Goal: Task Accomplishment & Management: Manage account settings

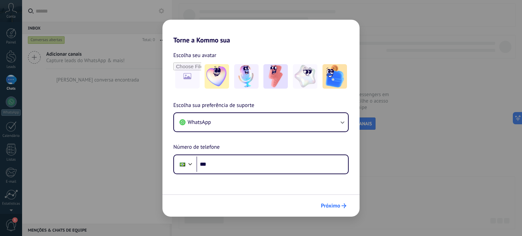
click at [339, 204] on span "Próximo" at bounding box center [330, 206] width 19 height 5
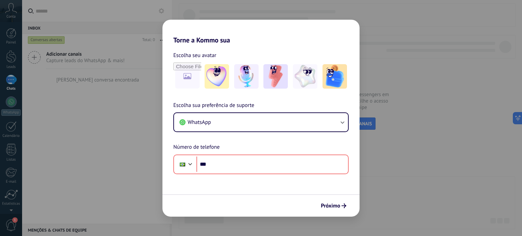
click at [430, 81] on div "Torne a Kommo sua Escolha seu avatar Escolha sua preferência de suporte WhatsAp…" at bounding box center [261, 118] width 522 height 236
click at [318, 11] on div "Torne a Kommo sua Escolha seu avatar Escolha sua preferência de suporte WhatsAp…" at bounding box center [261, 118] width 522 height 236
click at [337, 204] on span "Próximo" at bounding box center [330, 206] width 19 height 5
click at [334, 208] on span "Próximo" at bounding box center [330, 206] width 19 height 5
click at [392, 23] on div "Torne a Kommo sua Escolha seu avatar Escolha sua preferência de suporte WhatsAp…" at bounding box center [261, 118] width 522 height 236
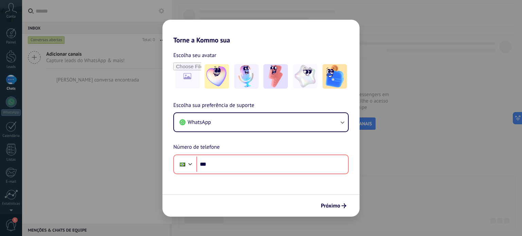
click at [158, 5] on div "Torne a Kommo sua Escolha seu avatar Escolha sua preferência de suporte WhatsAp…" at bounding box center [261, 118] width 522 height 236
click at [400, 51] on div "Torne a Kommo sua Escolha seu avatar Escolha sua preferência de suporte WhatsAp…" at bounding box center [261, 118] width 522 height 236
drag, startPoint x: 507, startPoint y: 68, endPoint x: 494, endPoint y: 77, distance: 16.0
click at [507, 68] on div "Torne a Kommo sua Escolha seu avatar Escolha sua preferência de suporte WhatsAp…" at bounding box center [261, 118] width 522 height 236
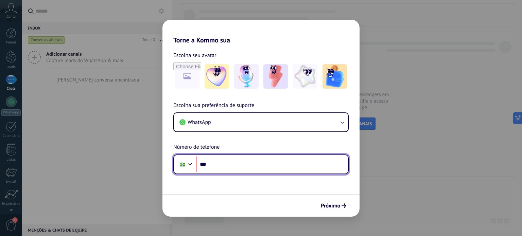
click at [232, 165] on input "***" at bounding box center [272, 165] width 152 height 16
click at [232, 165] on input "********" at bounding box center [272, 165] width 152 height 16
type input "**********"
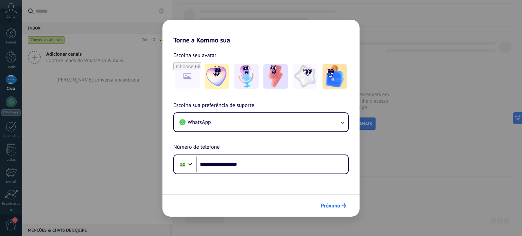
click at [334, 204] on span "Próximo" at bounding box center [330, 206] width 19 height 5
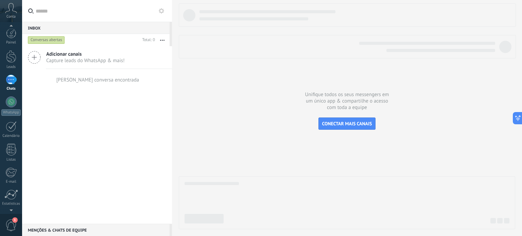
scroll to position [5, 0]
click at [8, 222] on span "1" at bounding box center [11, 225] width 12 height 12
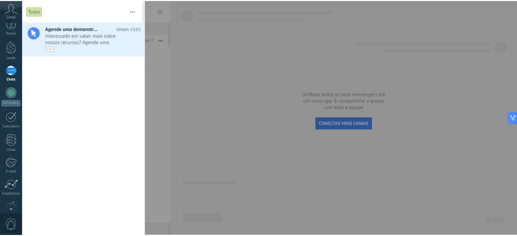
scroll to position [0, 0]
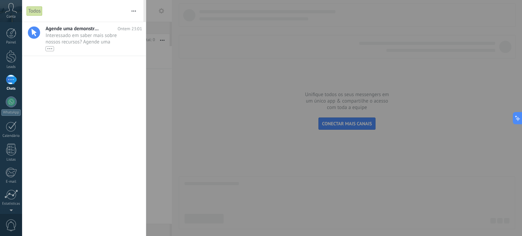
click at [10, 11] on icon at bounding box center [11, 8] width 12 height 10
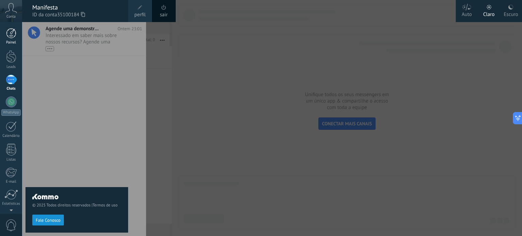
click at [10, 35] on div at bounding box center [11, 33] width 10 height 10
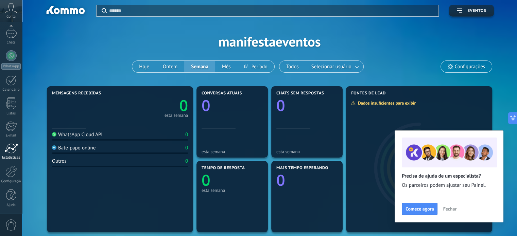
scroll to position [68, 0]
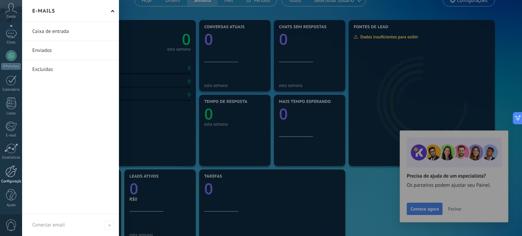
click at [13, 171] on div at bounding box center [11, 171] width 12 height 12
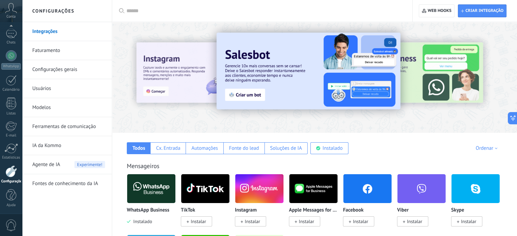
click at [150, 187] on img at bounding box center [151, 188] width 48 height 33
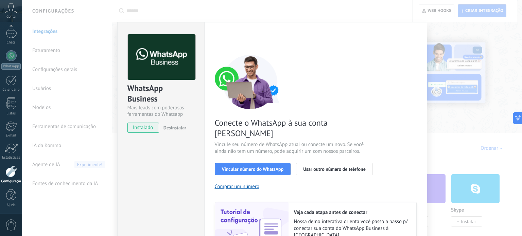
click at [478, 85] on div "WhatsApp Business Mais leads com poderosas ferramentas do Whatsapp instalado De…" at bounding box center [272, 118] width 500 height 236
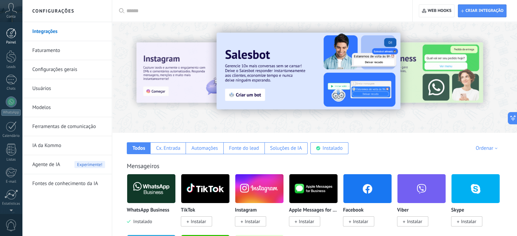
click at [8, 36] on div at bounding box center [11, 33] width 10 height 10
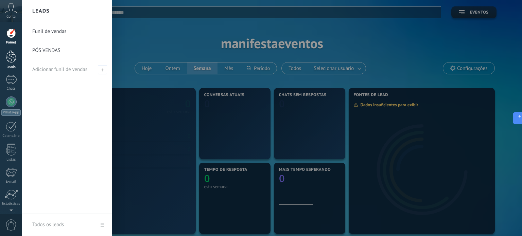
click at [11, 55] on div at bounding box center [11, 56] width 10 height 13
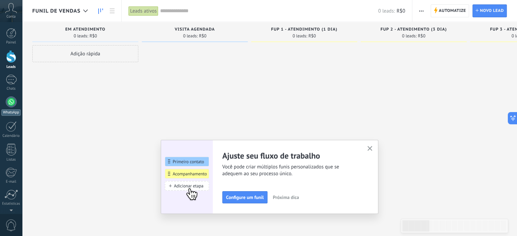
click at [9, 103] on div at bounding box center [11, 101] width 11 height 11
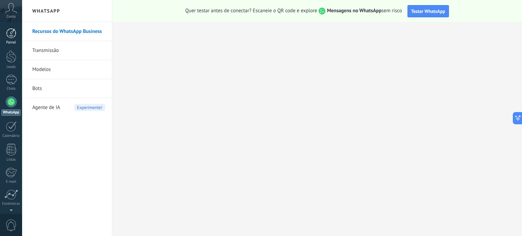
click at [11, 36] on div at bounding box center [11, 33] width 10 height 10
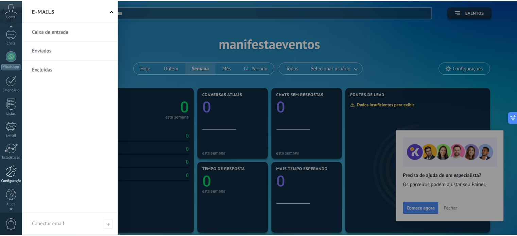
scroll to position [46, 0]
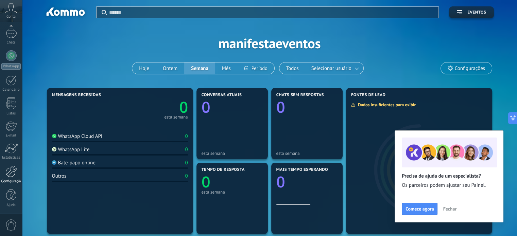
click at [8, 171] on div at bounding box center [11, 171] width 12 height 12
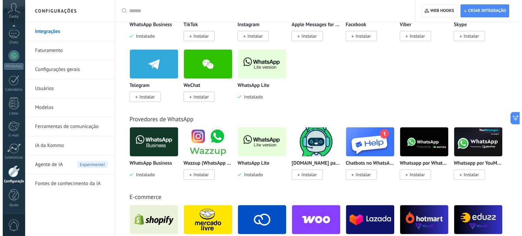
scroll to position [170, 0]
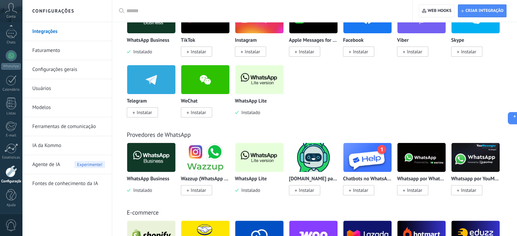
click at [257, 86] on img at bounding box center [259, 79] width 48 height 33
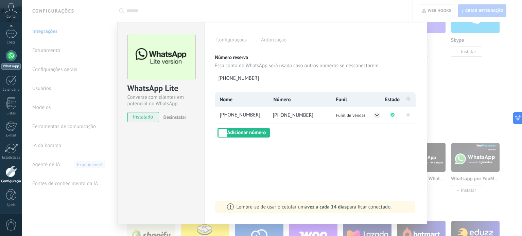
click at [7, 57] on div at bounding box center [11, 55] width 11 height 11
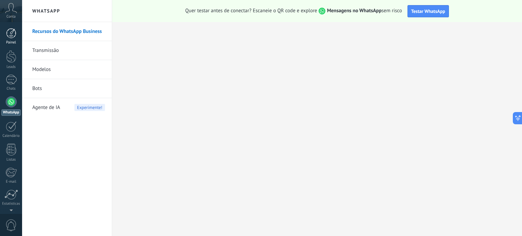
click at [8, 36] on div at bounding box center [11, 33] width 10 height 10
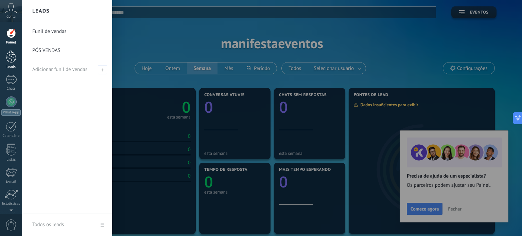
click at [8, 55] on div at bounding box center [11, 56] width 10 height 13
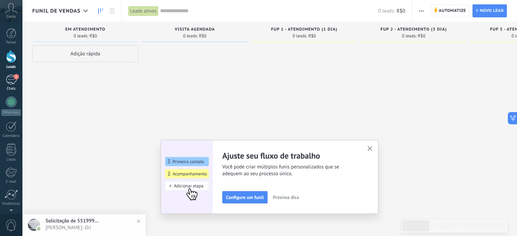
click at [12, 77] on div "1" at bounding box center [11, 80] width 11 height 10
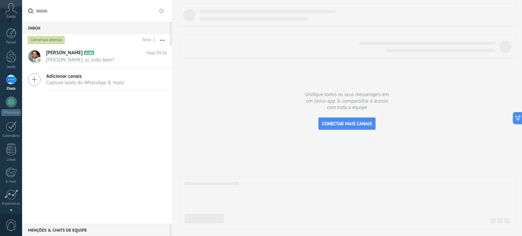
click at [9, 81] on div "1" at bounding box center [11, 80] width 11 height 10
click at [12, 78] on div "1" at bounding box center [11, 80] width 11 height 10
click at [67, 57] on span "Marcus Visacre: oi, tudo bem?" at bounding box center [100, 60] width 108 height 6
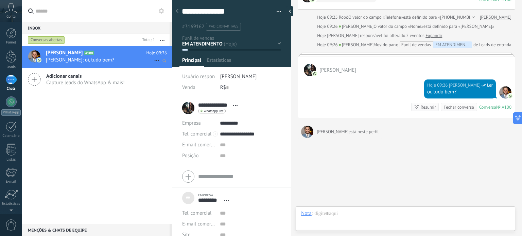
scroll to position [7, 0]
click at [0, 0] on div "EM ATENDIMENTO VISITA AGENDADA FUP 1 - ATENDIMENTO (1 DIA) FUP 2 - ATENDIMENTO …" at bounding box center [0, 0] width 0 height 0
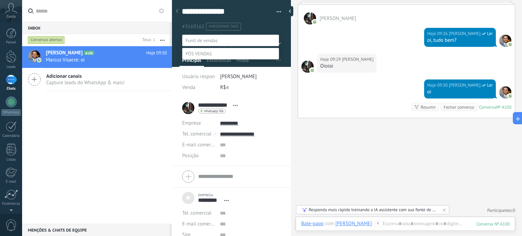
scroll to position [152, 0]
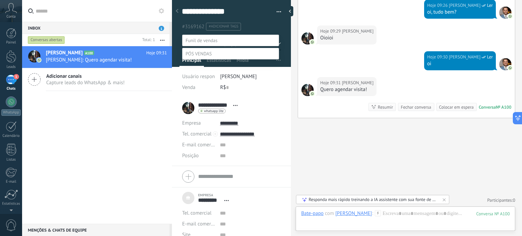
click at [89, 129] on div at bounding box center [272, 118] width 500 height 236
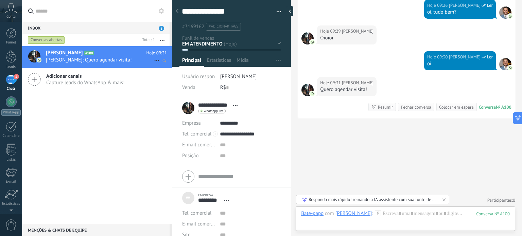
click at [100, 54] on h2 "[PERSON_NAME] A100" at bounding box center [96, 53] width 101 height 7
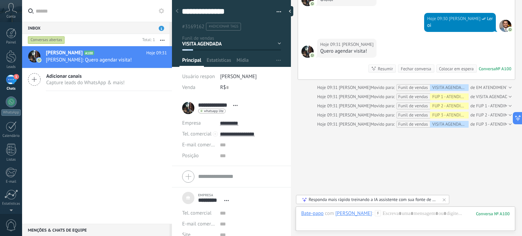
scroll to position [226, 0]
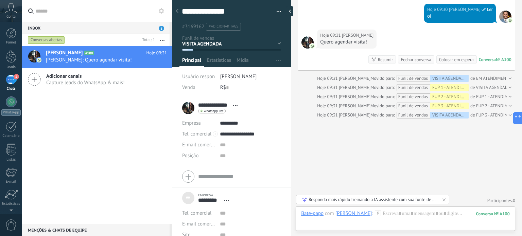
click at [0, 0] on div "EM ATENDIMENTO VISITA AGENDADA FUP 1 - ATENDIMENTO (1 DIA) FUP 2 - ATENDIMENTO …" at bounding box center [0, 0] width 0 height 0
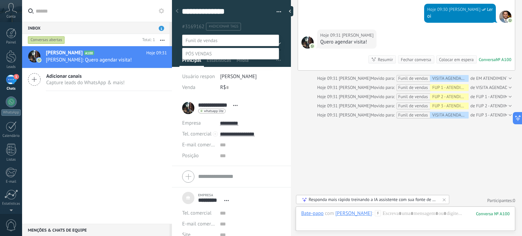
scroll to position [235, 0]
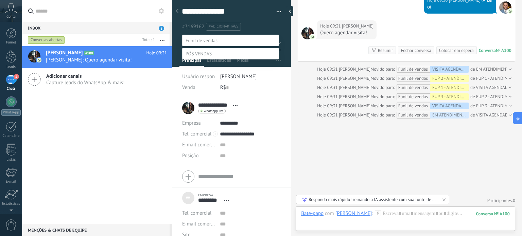
click at [5, 80] on link "1 Chats" at bounding box center [11, 83] width 22 height 16
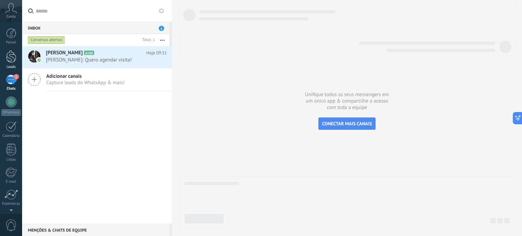
click at [13, 55] on div at bounding box center [11, 56] width 10 height 13
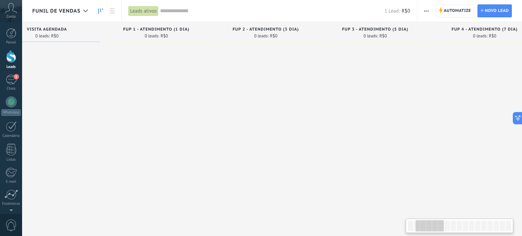
drag, startPoint x: 408, startPoint y: 119, endPoint x: 260, endPoint y: 129, distance: 148.1
click at [260, 129] on div at bounding box center [266, 118] width 106 height 147
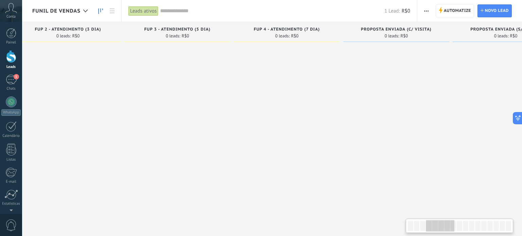
drag, startPoint x: 404, startPoint y: 120, endPoint x: 219, endPoint y: 143, distance: 186.7
click at [207, 144] on div at bounding box center [177, 118] width 106 height 147
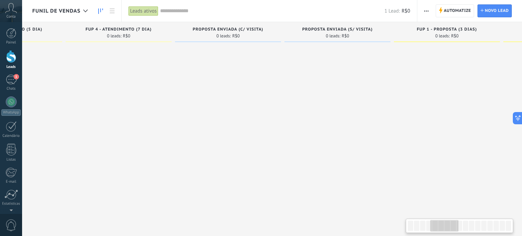
drag, startPoint x: 436, startPoint y: 114, endPoint x: 289, endPoint y: 124, distance: 146.7
click at [289, 124] on div at bounding box center [337, 118] width 106 height 147
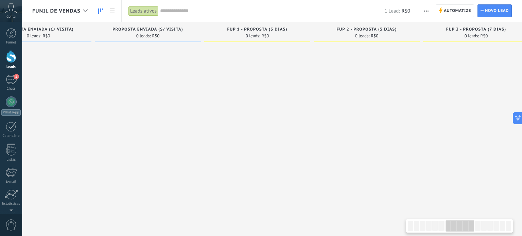
drag, startPoint x: 438, startPoint y: 105, endPoint x: 249, endPoint y: 121, distance: 189.9
click at [249, 121] on div at bounding box center [257, 118] width 106 height 147
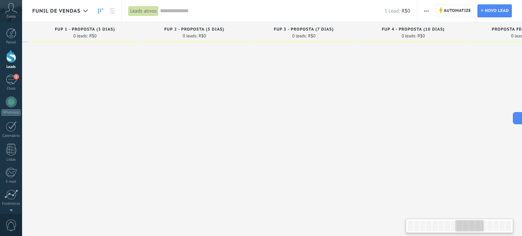
drag, startPoint x: 420, startPoint y: 103, endPoint x: 248, endPoint y: 122, distance: 172.9
click at [248, 122] on div "FUP 2 - PROPOSTA (5 DIAS) 0 leads: R$0" at bounding box center [195, 107] width 109 height 171
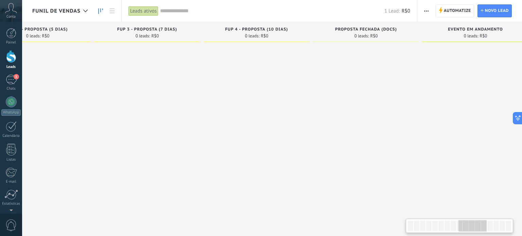
drag, startPoint x: 421, startPoint y: 107, endPoint x: 281, endPoint y: 120, distance: 140.9
click at [266, 122] on div at bounding box center [257, 118] width 106 height 147
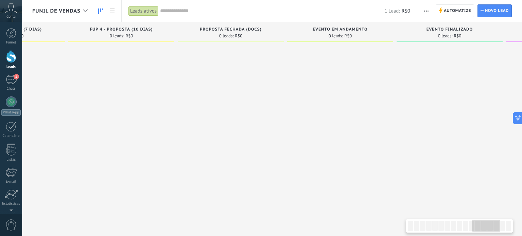
drag, startPoint x: 423, startPoint y: 110, endPoint x: 296, endPoint y: 119, distance: 127.3
click at [296, 119] on div at bounding box center [340, 118] width 106 height 147
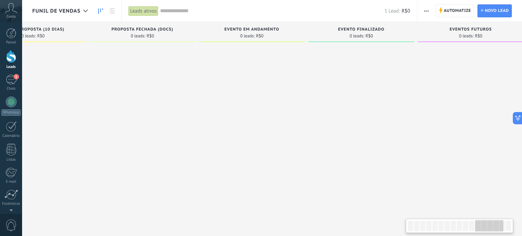
drag, startPoint x: 430, startPoint y: 110, endPoint x: 339, endPoint y: 125, distance: 91.9
click at [339, 125] on div at bounding box center [361, 118] width 106 height 147
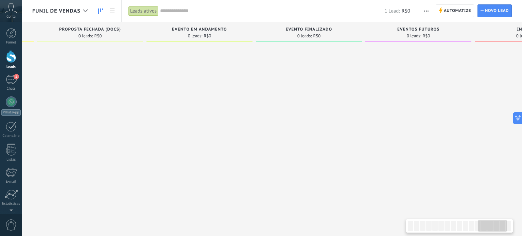
scroll to position [0, 1377]
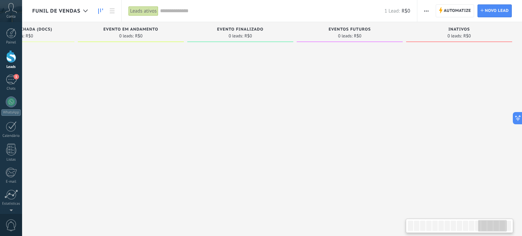
drag, startPoint x: 478, startPoint y: 106, endPoint x: 345, endPoint y: 121, distance: 134.4
click at [345, 121] on div at bounding box center [350, 118] width 106 height 147
drag, startPoint x: 415, startPoint y: 113, endPoint x: 301, endPoint y: 125, distance: 114.7
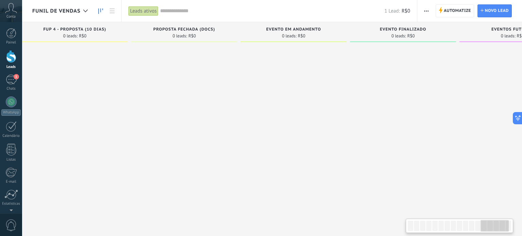
drag, startPoint x: 194, startPoint y: 130, endPoint x: 351, endPoint y: 114, distance: 158.5
click at [357, 114] on div at bounding box center [403, 118] width 106 height 147
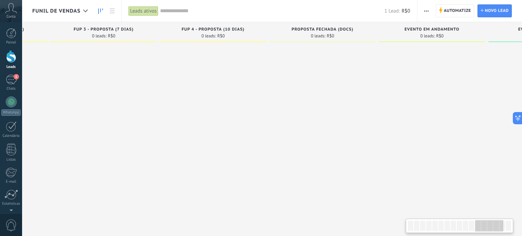
drag, startPoint x: 204, startPoint y: 108, endPoint x: 354, endPoint y: 81, distance: 152.2
click at [354, 81] on div at bounding box center [322, 118] width 106 height 147
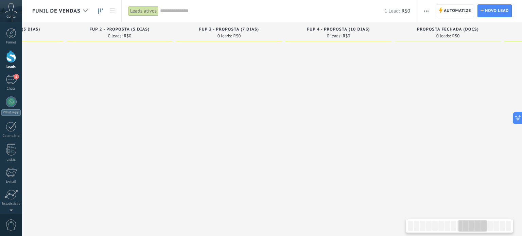
drag, startPoint x: 178, startPoint y: 102, endPoint x: 317, endPoint y: 83, distance: 140.6
click at [317, 83] on div at bounding box center [338, 118] width 106 height 147
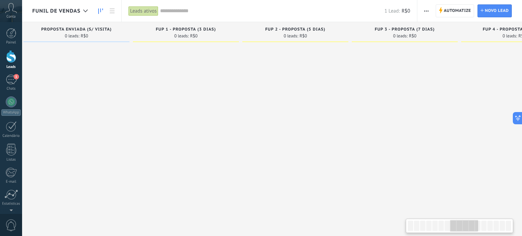
drag, startPoint x: 194, startPoint y: 101, endPoint x: 342, endPoint y: 98, distance: 148.5
click at [346, 98] on div at bounding box center [295, 118] width 106 height 147
drag, startPoint x: 158, startPoint y: 113, endPoint x: 297, endPoint y: 109, distance: 139.0
click at [303, 107] on div at bounding box center [299, 118] width 106 height 147
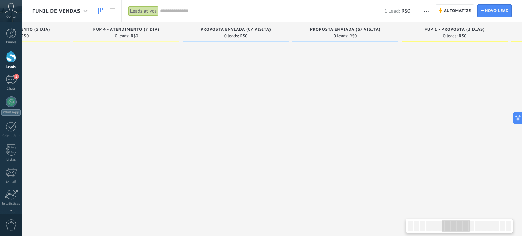
drag, startPoint x: 132, startPoint y: 108, endPoint x: 249, endPoint y: 112, distance: 117.6
click at [256, 111] on div at bounding box center [236, 118] width 106 height 147
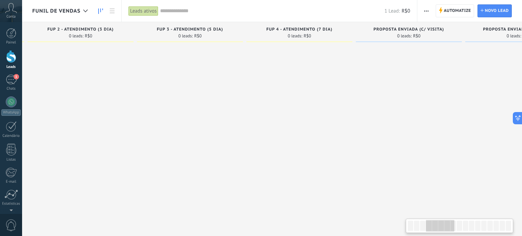
drag, startPoint x: 118, startPoint y: 112, endPoint x: 292, endPoint y: 114, distance: 174.0
click at [292, 114] on div at bounding box center [299, 118] width 106 height 147
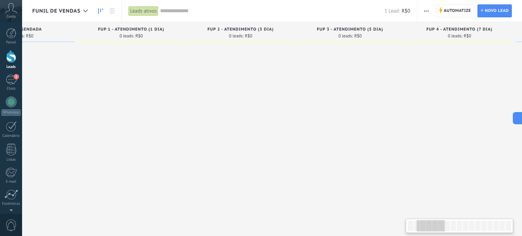
drag, startPoint x: 120, startPoint y: 108, endPoint x: 265, endPoint y: 106, distance: 144.7
click at [280, 104] on div at bounding box center [241, 118] width 106 height 147
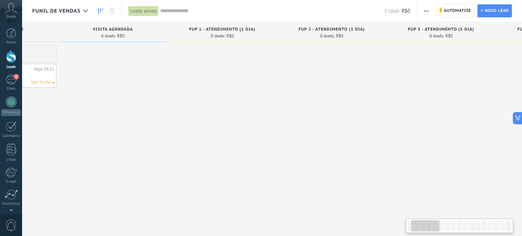
scroll to position [0, 49]
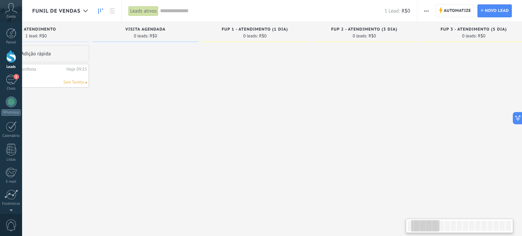
drag, startPoint x: 118, startPoint y: 107, endPoint x: 242, endPoint y: 111, distance: 124.1
click at [242, 111] on div at bounding box center [255, 118] width 106 height 147
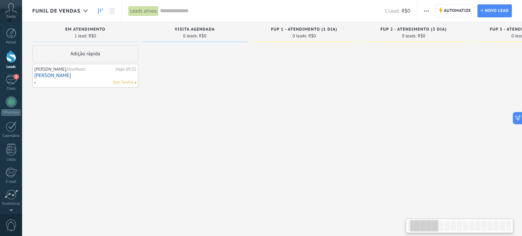
drag, startPoint x: 117, startPoint y: 109, endPoint x: 249, endPoint y: 115, distance: 132.0
click at [249, 115] on div "VISITA AGENDADA 0 leads: R$0" at bounding box center [196, 107] width 109 height 171
click at [11, 83] on div "1" at bounding box center [11, 80] width 11 height 10
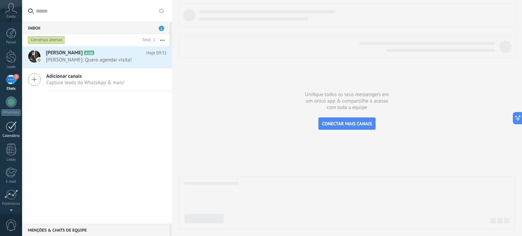
click at [10, 131] on div at bounding box center [11, 126] width 11 height 11
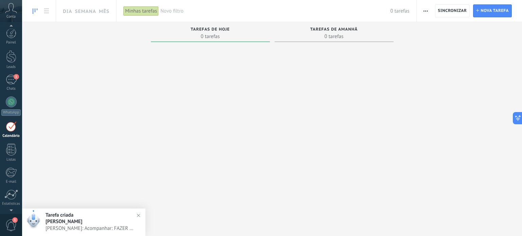
scroll to position [19, 0]
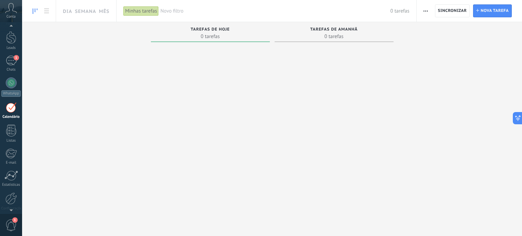
click at [11, 225] on span "1" at bounding box center [11, 225] width 12 height 12
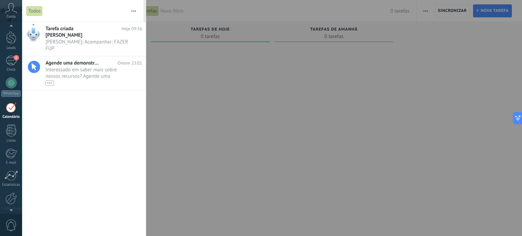
click at [12, 109] on div at bounding box center [11, 107] width 11 height 11
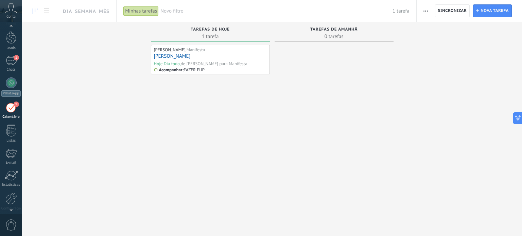
click at [173, 56] on link "[PERSON_NAME]" at bounding box center [172, 56] width 37 height 6
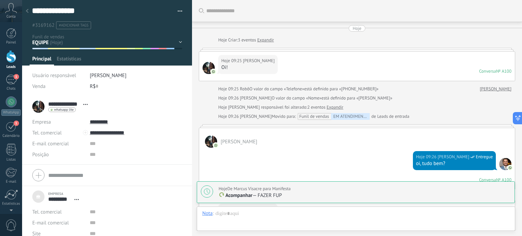
scroll to position [280, 0]
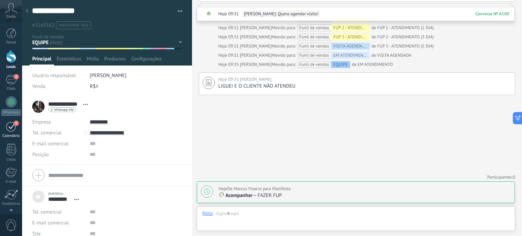
click at [10, 129] on div "1" at bounding box center [11, 126] width 11 height 11
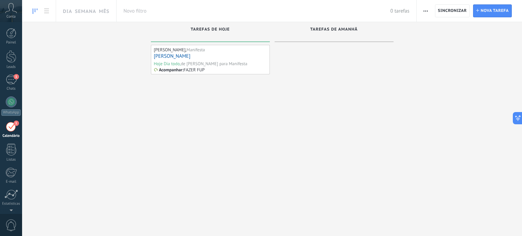
scroll to position [19, 0]
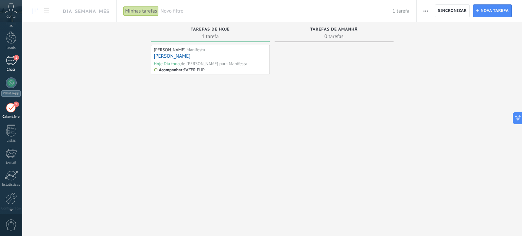
click at [11, 62] on div "1" at bounding box center [11, 61] width 11 height 10
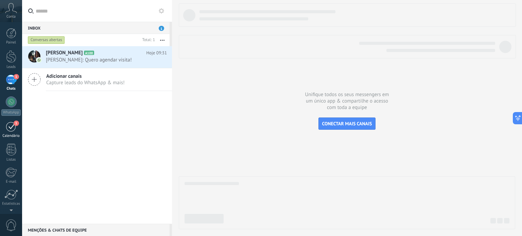
click at [11, 127] on div "1" at bounding box center [11, 126] width 11 height 11
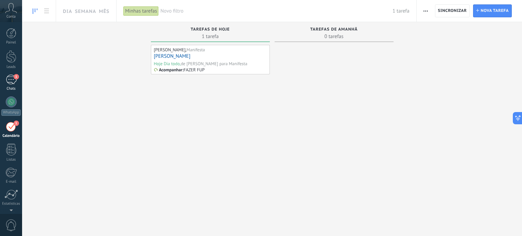
click at [11, 80] on div "1" at bounding box center [11, 80] width 11 height 10
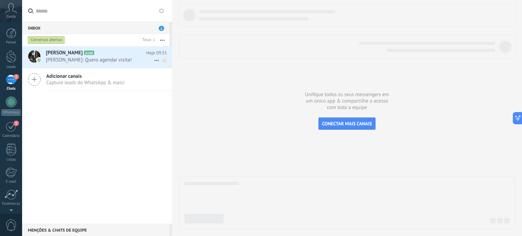
click at [80, 56] on h2 "Julia Martella A100" at bounding box center [96, 53] width 101 height 7
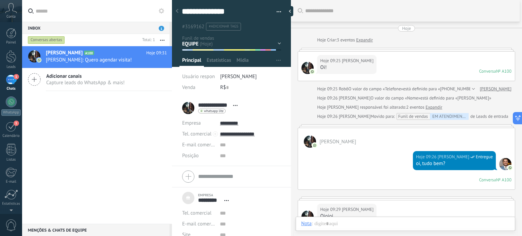
click at [14, 76] on span "1" at bounding box center [16, 76] width 5 height 5
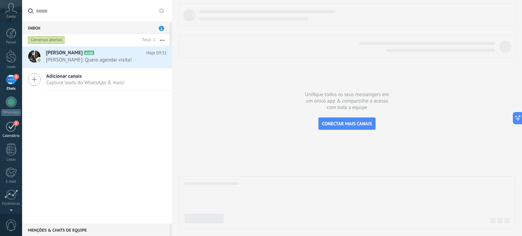
click at [11, 128] on div "1" at bounding box center [11, 126] width 11 height 11
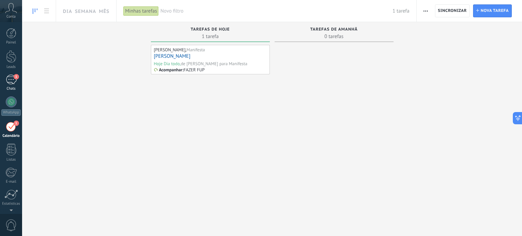
click at [12, 76] on div "1" at bounding box center [11, 80] width 11 height 10
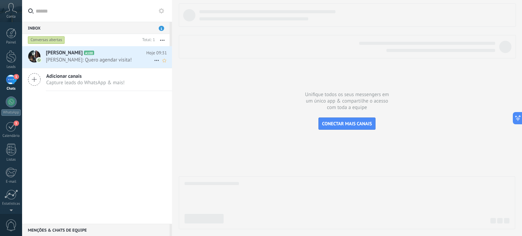
click at [109, 55] on h2 "Julia Martella A100" at bounding box center [96, 53] width 101 height 7
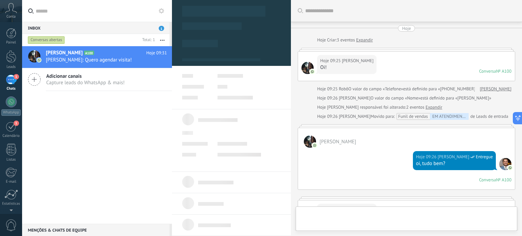
scroll to position [157, 0]
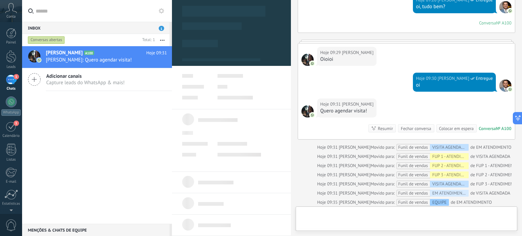
type textarea "***"
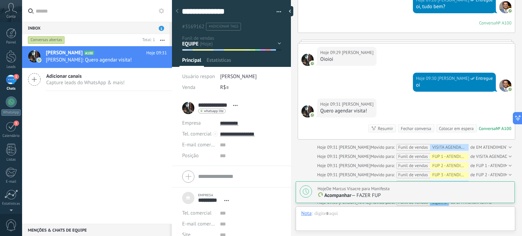
scroll to position [7, 0]
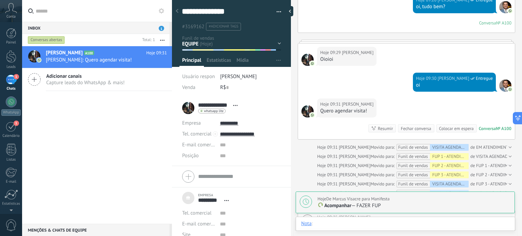
click at [345, 223] on div at bounding box center [405, 230] width 209 height 20
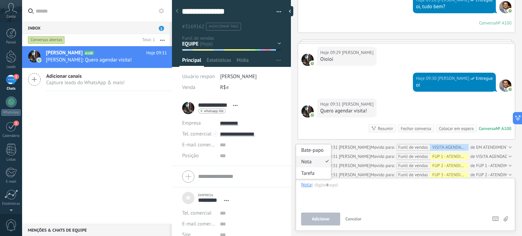
click at [308, 183] on div "Nota" at bounding box center [306, 185] width 11 height 6
click at [378, 206] on div at bounding box center [405, 195] width 209 height 26
click at [308, 184] on div "Nota" at bounding box center [306, 185] width 11 height 6
click at [309, 174] on div "Tarefa" at bounding box center [313, 173] width 35 height 12
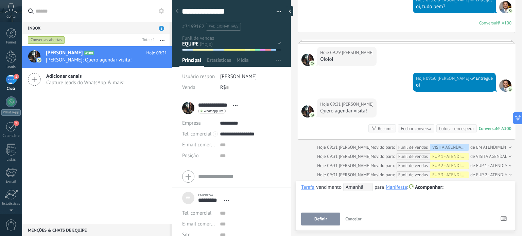
click at [457, 195] on div "**********" at bounding box center [405, 195] width 209 height 24
click at [376, 204] on div "**********" at bounding box center [405, 195] width 209 height 24
click at [404, 187] on div "Manifesta" at bounding box center [396, 187] width 21 height 6
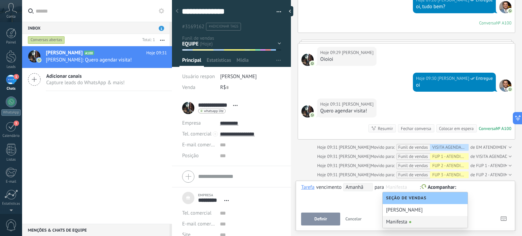
click at [365, 202] on div "**********" at bounding box center [405, 195] width 209 height 24
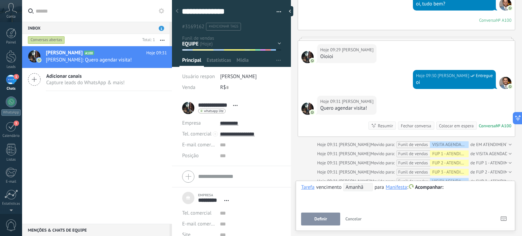
scroll to position [161, 0]
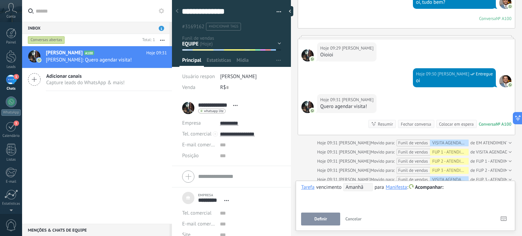
click at [396, 186] on div "Manifesta" at bounding box center [396, 187] width 21 height 6
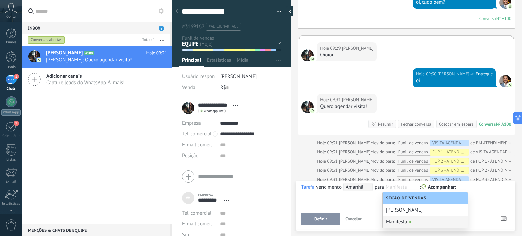
scroll to position [0, 0]
click at [344, 199] on div "**********" at bounding box center [405, 195] width 209 height 24
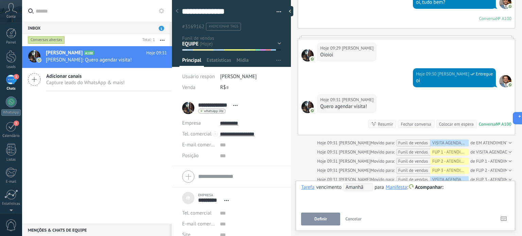
click at [351, 220] on span "Cancelar" at bounding box center [353, 219] width 16 height 6
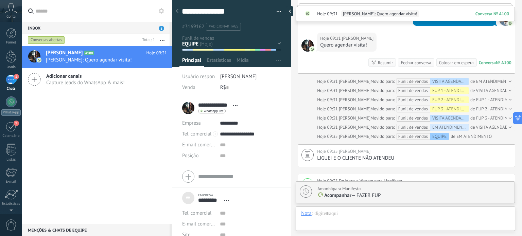
scroll to position [331, 0]
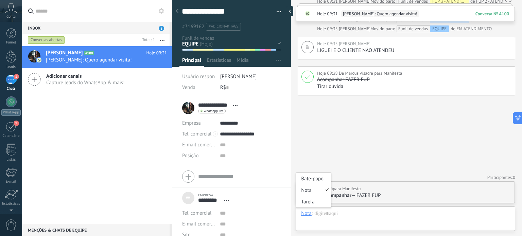
click at [307, 211] on div "Nota" at bounding box center [306, 213] width 11 height 6
click at [311, 201] on div "Tarefa" at bounding box center [313, 202] width 35 height 12
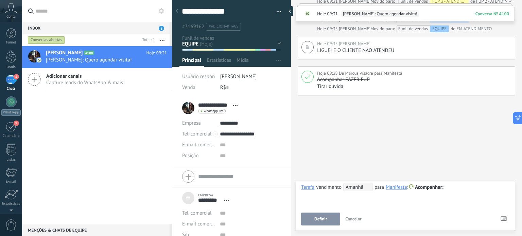
click at [485, 184] on div at bounding box center [405, 187] width 209 height 8
click at [322, 217] on span "Definir" at bounding box center [320, 219] width 13 height 5
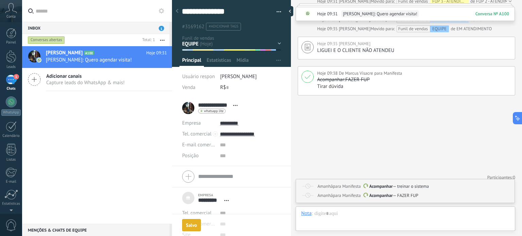
scroll to position [333, 0]
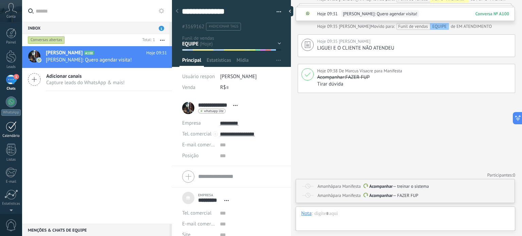
click at [9, 127] on div "1" at bounding box center [11, 126] width 11 height 11
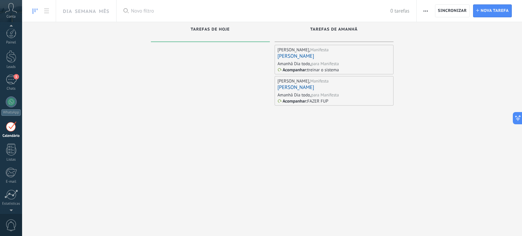
scroll to position [19, 0]
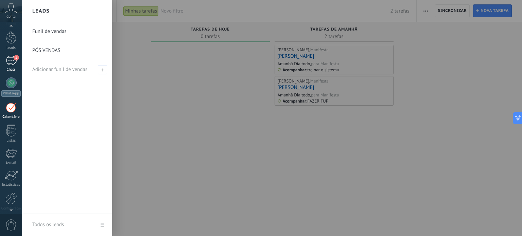
click at [14, 57] on span "1" at bounding box center [16, 57] width 5 height 5
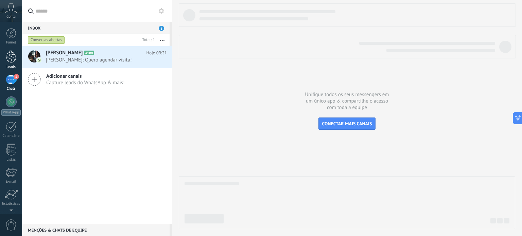
click at [9, 55] on div at bounding box center [11, 56] width 10 height 13
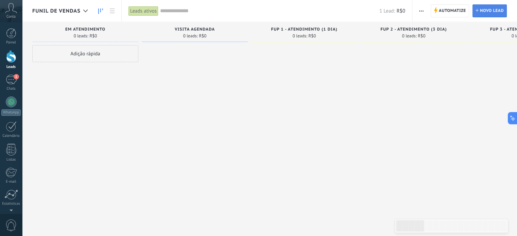
click at [488, 11] on span "Novo lead" at bounding box center [492, 11] width 24 height 12
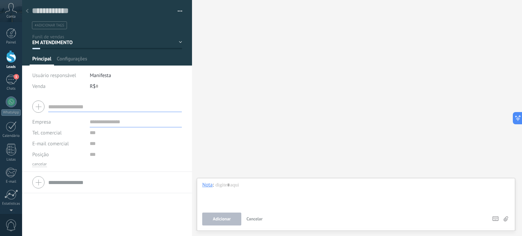
click at [59, 104] on input "text" at bounding box center [115, 106] width 134 height 11
click at [90, 132] on input "text" at bounding box center [136, 132] width 92 height 11
click at [91, 144] on input "text" at bounding box center [136, 143] width 92 height 11
click at [90, 133] on input "text" at bounding box center [136, 132] width 92 height 11
click at [56, 103] on input "text" at bounding box center [115, 106] width 134 height 11
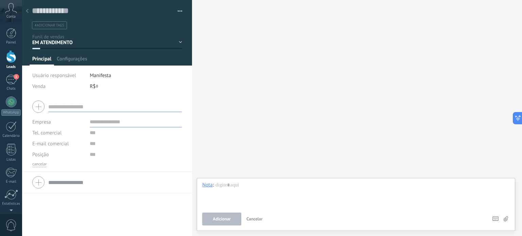
type input "*"
type input "**********"
click at [125, 124] on input "text" at bounding box center [136, 122] width 92 height 11
type input "*********"
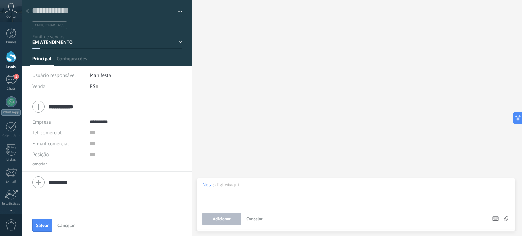
click at [108, 133] on input "text" at bounding box center [136, 132] width 92 height 11
type input "**********"
click at [42, 13] on input "text" at bounding box center [102, 11] width 141 height 10
drag, startPoint x: 85, startPoint y: 8, endPoint x: 17, endPoint y: 4, distance: 68.1
click at [17, 4] on body ".abccls-1,.abccls-2{fill-rule:evenodd}.abccls-2{fill:#fff} .abfcls-1{fill:none}…" at bounding box center [261, 118] width 522 height 236
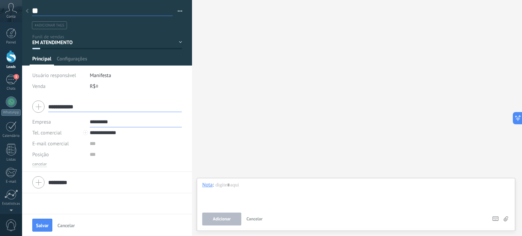
type input "*"
type input "**********"
click at [73, 144] on div "E-mail comercial Email privado Outro email E-mail comercial" at bounding box center [58, 143] width 52 height 11
click at [93, 145] on input "text" at bounding box center [136, 143] width 92 height 11
type input "**********"
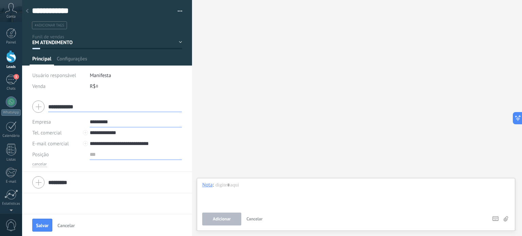
click at [92, 155] on input "text" at bounding box center [136, 154] width 92 height 11
type input "********"
click at [40, 225] on span "Salvar" at bounding box center [42, 225] width 13 height 5
type textarea "***"
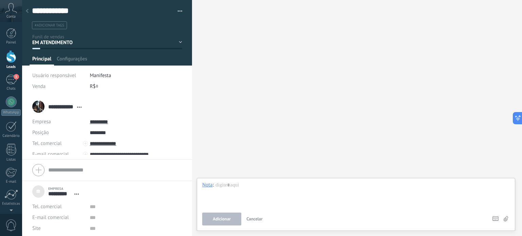
scroll to position [7, 0]
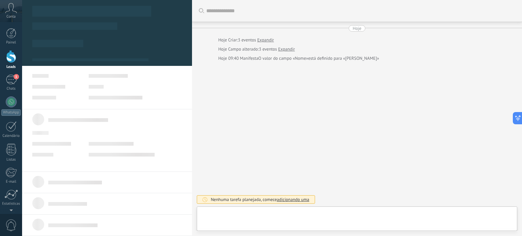
type textarea "***"
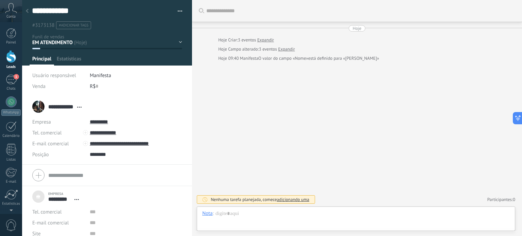
scroll to position [7, 0]
click at [209, 213] on div "Nota" at bounding box center [207, 213] width 11 height 6
click at [216, 176] on div "Bate-papo" at bounding box center [214, 179] width 35 height 12
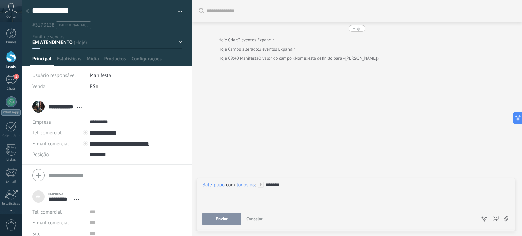
click at [218, 219] on span "Enviar" at bounding box center [222, 219] width 12 height 5
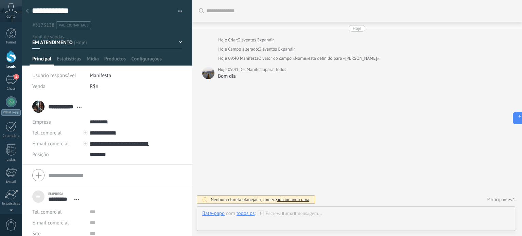
click at [250, 213] on div "todos os" at bounding box center [245, 213] width 18 height 6
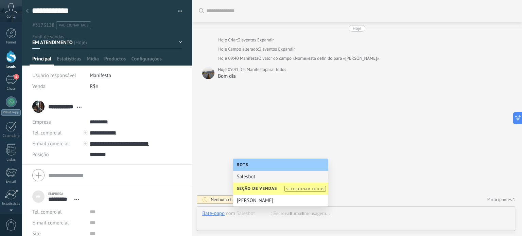
click at [250, 213] on input "text" at bounding box center [253, 213] width 34 height 6
click at [300, 89] on div "Buscar Carregar mais Hoje Hoje Criar: 3 eventos Expandir Hoje Campo alterado: 3…" at bounding box center [357, 118] width 330 height 236
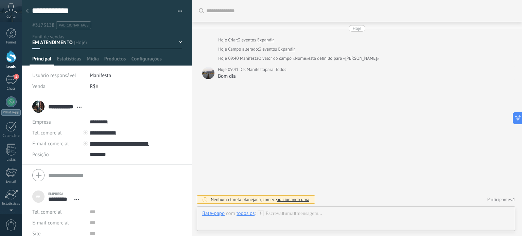
click at [248, 214] on div "todos os" at bounding box center [245, 213] width 18 height 6
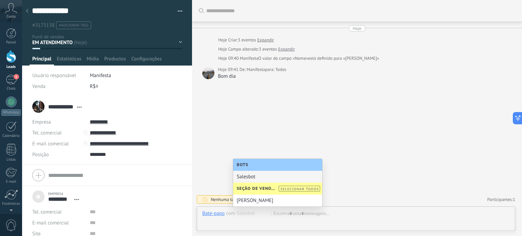
click at [252, 163] on div "Bots" at bounding box center [277, 165] width 89 height 12
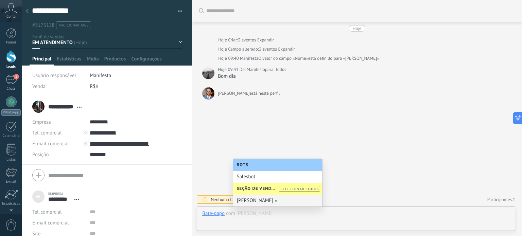
click at [255, 222] on div at bounding box center [355, 220] width 307 height 20
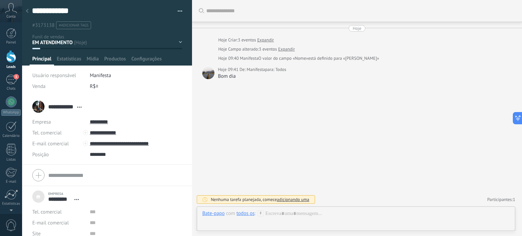
click at [8, 52] on div at bounding box center [11, 56] width 10 height 13
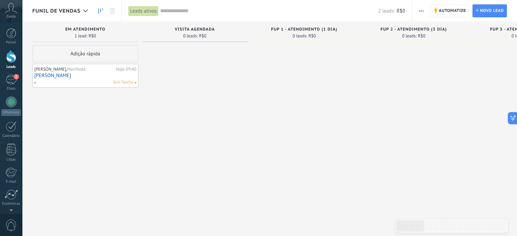
click at [87, 70] on div "[PERSON_NAME], Manifesta" at bounding box center [74, 69] width 80 height 5
click at [50, 74] on link "[PERSON_NAME]" at bounding box center [85, 76] width 102 height 6
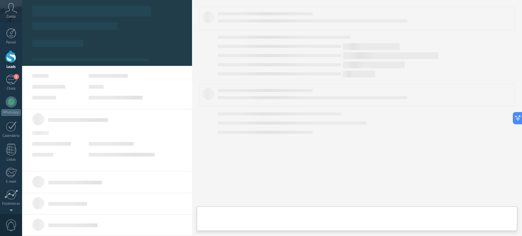
type textarea "***"
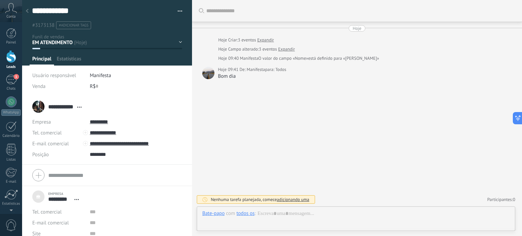
scroll to position [7, 0]
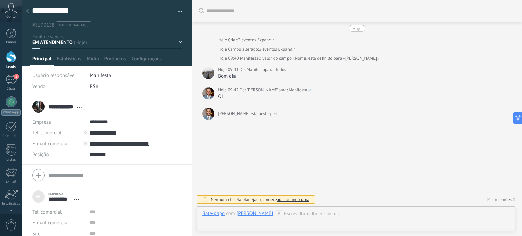
click at [100, 129] on input "**********" at bounding box center [136, 132] width 92 height 11
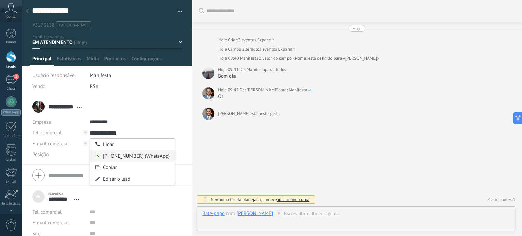
type input "**********"
click at [112, 154] on div "[PHONE_NUMBER] (WhatsApp)" at bounding box center [132, 156] width 85 height 12
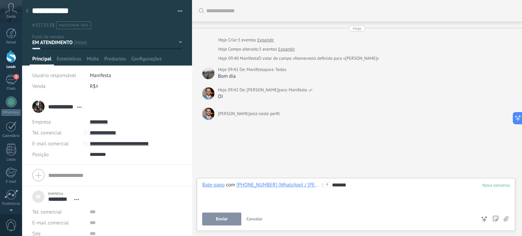
click at [224, 229] on div "Bate-papo E-mail Nota Tarefa Bate-papo com [PHONE_NUMBER] (WhatsApp) / [PERSON_…" at bounding box center [356, 204] width 318 height 53
click at [225, 214] on button "Enviar" at bounding box center [221, 219] width 39 height 13
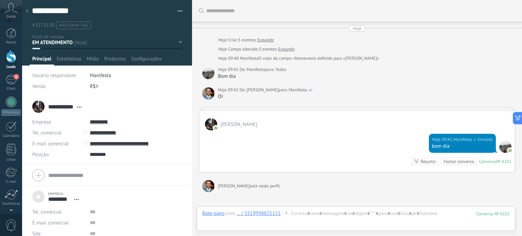
scroll to position [68, 0]
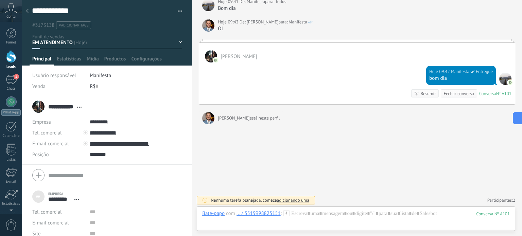
click at [114, 129] on input "**********" at bounding box center [136, 132] width 92 height 11
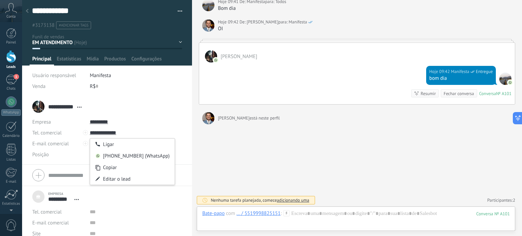
type input "**********"
click at [152, 23] on ul "#3173138 #adicionar tags" at bounding box center [105, 25] width 149 height 9
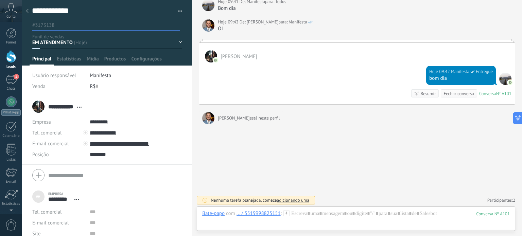
scroll to position [54, 0]
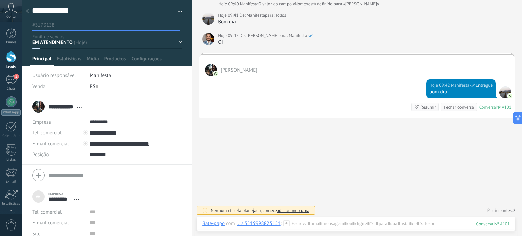
click at [93, 11] on textarea "**********" at bounding box center [101, 11] width 139 height 10
click at [9, 80] on div "1" at bounding box center [11, 80] width 11 height 10
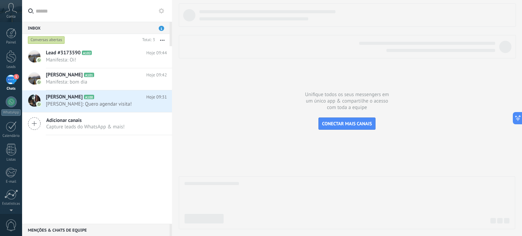
click at [128, 27] on div "Inbox 1" at bounding box center [95, 28] width 147 height 12
click at [161, 28] on span "1" at bounding box center [161, 28] width 5 height 5
click at [68, 52] on span "Lead #3173590" at bounding box center [63, 53] width 35 height 7
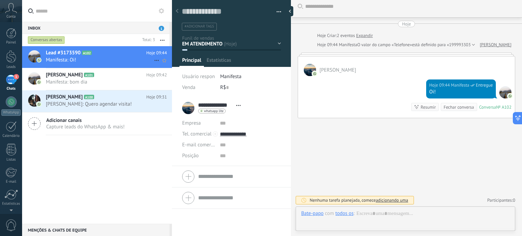
scroll to position [10, 0]
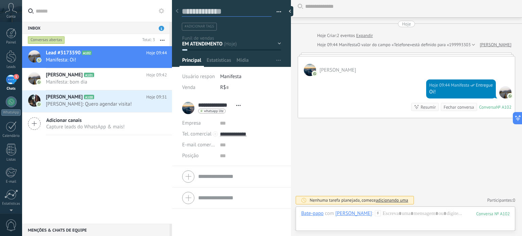
click at [217, 11] on textarea at bounding box center [227, 11] width 90 height 10
type textarea "*"
type textarea "**"
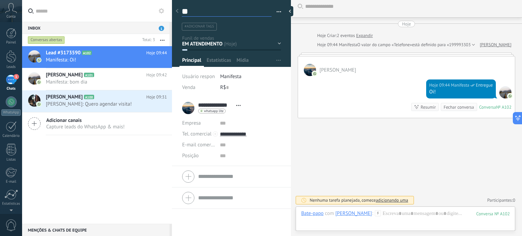
type textarea "***"
type textarea "****"
type textarea "*****"
type textarea "******"
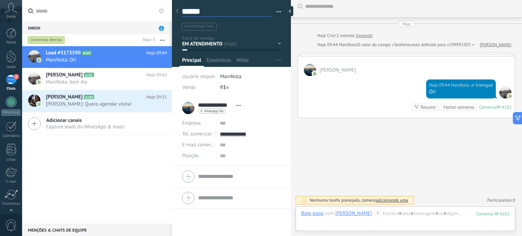
type textarea "******"
type textarea "********"
type textarea "*********"
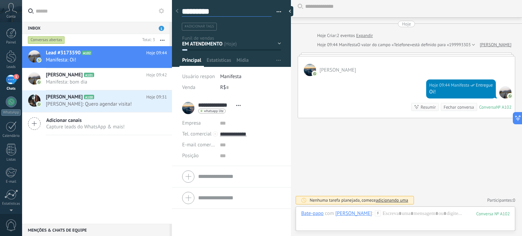
type textarea "**********"
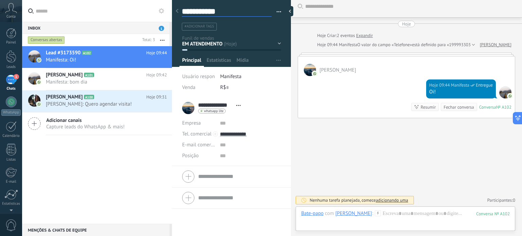
type textarea "**********"
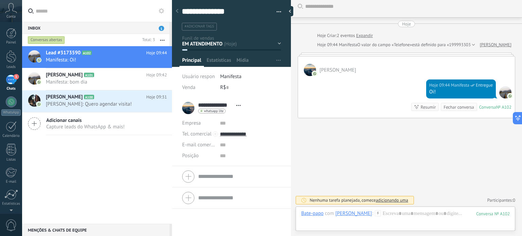
click at [265, 22] on ul "#adicionar tags" at bounding box center [230, 26] width 98 height 9
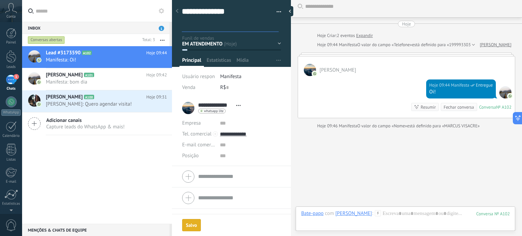
scroll to position [16, 0]
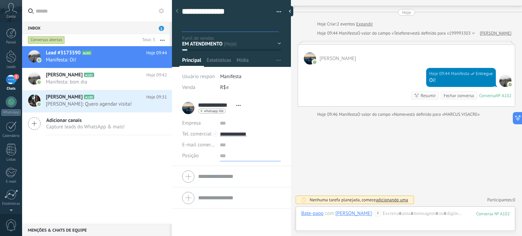
click at [258, 151] on input "text" at bounding box center [250, 156] width 61 height 11
click at [120, 181] on div "Lead #3173590 A102 Hoje 09:44 Manifesta: Oi! Julli Balani A101" at bounding box center [97, 135] width 150 height 178
click at [294, 11] on div at bounding box center [291, 11] width 10 height 10
type textarea "***"
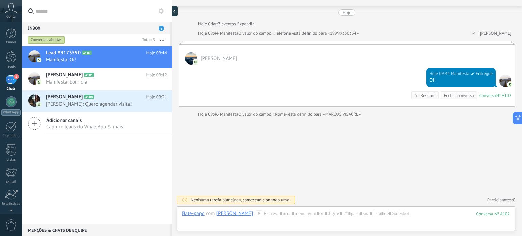
scroll to position [6, 0]
click at [84, 57] on span "Manifesta: Oi!" at bounding box center [100, 60] width 108 height 6
click at [73, 51] on span "Lead #3173590" at bounding box center [63, 53] width 35 height 7
click at [78, 61] on span "Manifesta: Oi!" at bounding box center [100, 60] width 108 height 6
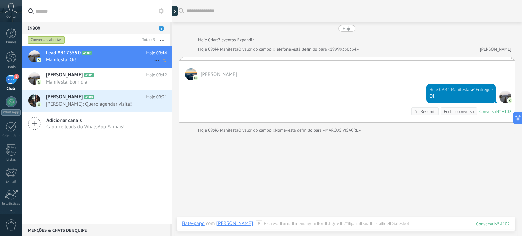
click at [153, 58] on icon at bounding box center [157, 60] width 8 height 8
click at [126, 54] on div at bounding box center [261, 118] width 522 height 236
click at [72, 50] on span "Lead #3173590" at bounding box center [63, 53] width 35 height 7
click at [112, 82] on span "Manifesta: bom dia" at bounding box center [100, 82] width 108 height 6
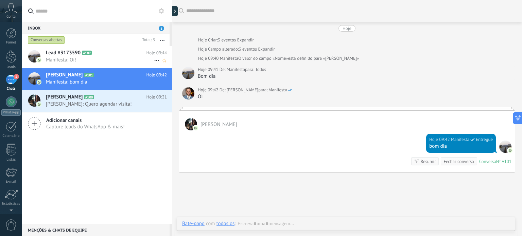
scroll to position [21, 0]
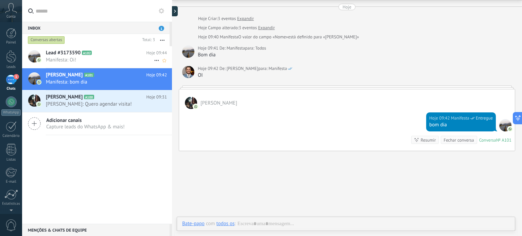
click at [87, 54] on span "A102" at bounding box center [87, 53] width 10 height 4
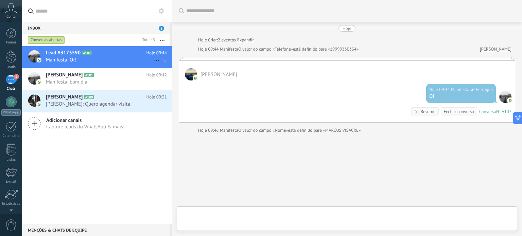
scroll to position [16, 0]
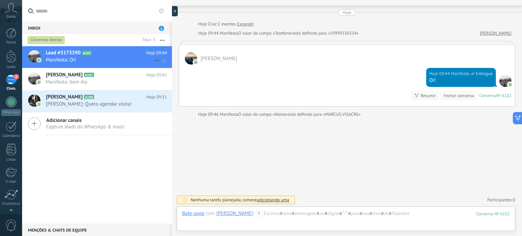
click at [69, 51] on span "Lead #3173590" at bounding box center [63, 53] width 35 height 7
click at [72, 60] on span "Manifesta: Oi!" at bounding box center [100, 60] width 108 height 6
click at [72, 53] on span "Lead #3173590" at bounding box center [63, 53] width 35 height 7
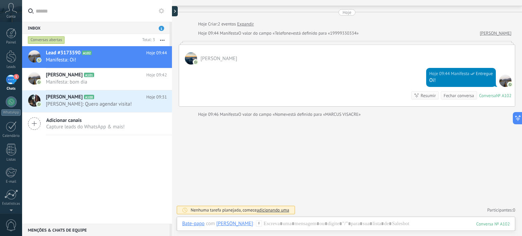
scroll to position [0, 0]
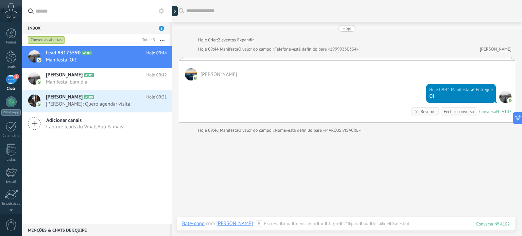
click at [16, 78] on span "1" at bounding box center [16, 76] width 5 height 5
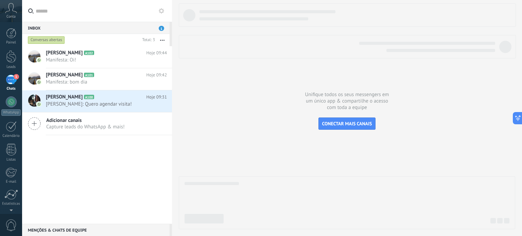
click at [14, 75] on span "1" at bounding box center [16, 76] width 5 height 5
click at [14, 50] on div "Painel Leads 1 Chats WhatsApp Clientes" at bounding box center [11, 144] width 22 height 232
click at [14, 76] on span "1" at bounding box center [16, 76] width 5 height 5
click at [102, 129] on span "Capture leads do WhatsApp & mais!" at bounding box center [85, 127] width 78 height 6
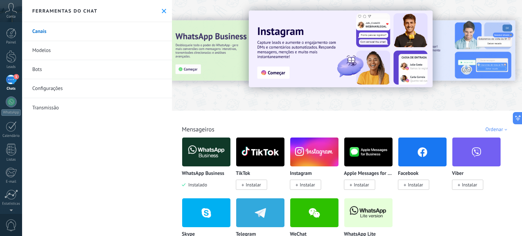
click at [162, 12] on use at bounding box center [164, 11] width 4 height 4
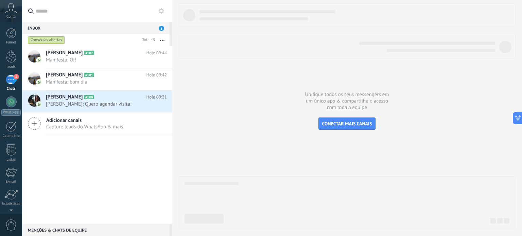
click at [11, 76] on div "1" at bounding box center [11, 80] width 11 height 10
click at [10, 60] on div at bounding box center [11, 56] width 10 height 13
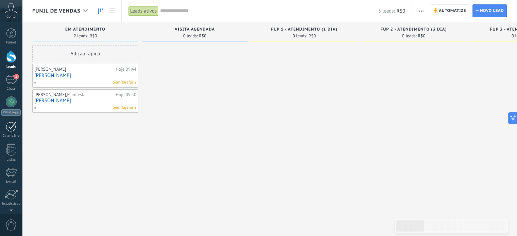
click at [6, 130] on div at bounding box center [11, 126] width 11 height 11
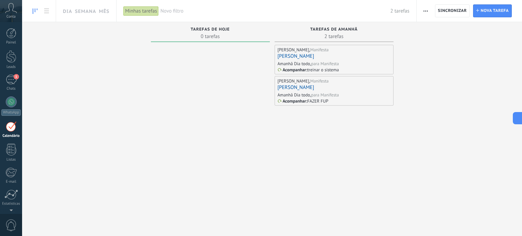
scroll to position [19, 0]
click at [327, 62] on div "para Manifesta" at bounding box center [325, 64] width 28 height 6
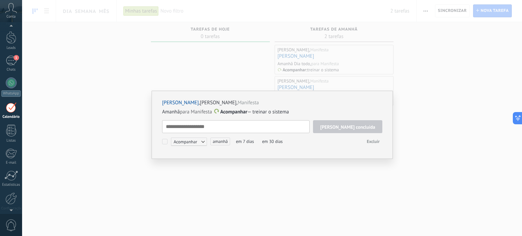
click at [285, 125] on textarea at bounding box center [235, 126] width 147 height 13
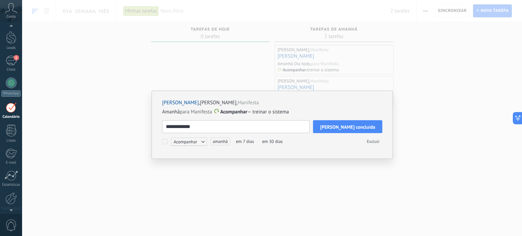
type textarea "**********"
click at [340, 121] on button "[PERSON_NAME] concluída" at bounding box center [347, 126] width 69 height 13
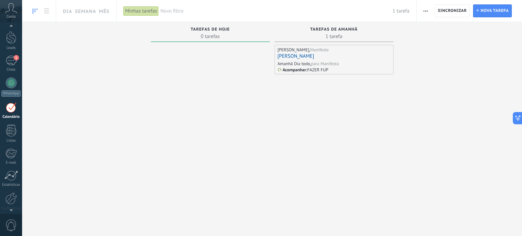
click at [355, 100] on div "Julia Martella , Manifesta Julia Martella Amanhã Dia todo, para Manifesta Acomp…" at bounding box center [334, 132] width 119 height 174
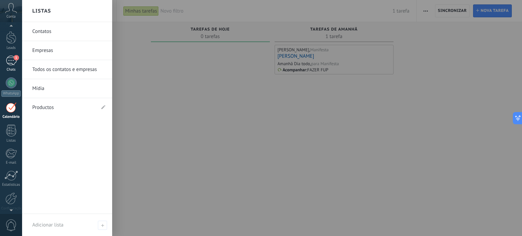
click at [10, 59] on div "1" at bounding box center [11, 61] width 11 height 10
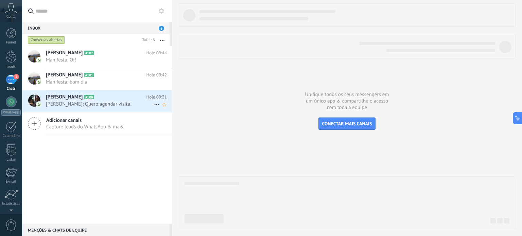
click at [67, 98] on span "[PERSON_NAME]" at bounding box center [64, 97] width 37 height 7
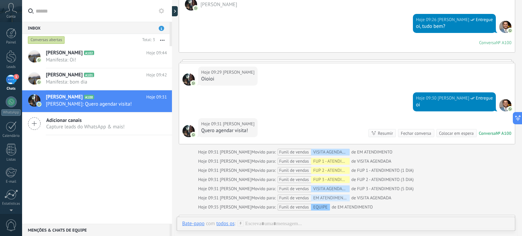
scroll to position [170, 0]
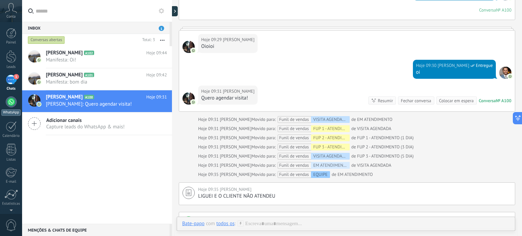
click at [12, 102] on div at bounding box center [11, 101] width 11 height 11
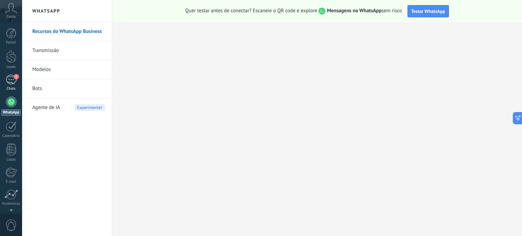
click at [10, 75] on div "1" at bounding box center [11, 80] width 11 height 10
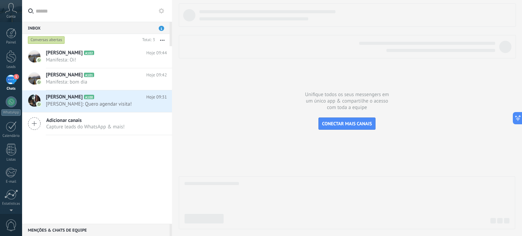
click at [9, 27] on div "Painel Leads 1 Chats WhatsApp Clientes" at bounding box center [22, 118] width 44 height 192
click at [14, 35] on div at bounding box center [11, 33] width 10 height 10
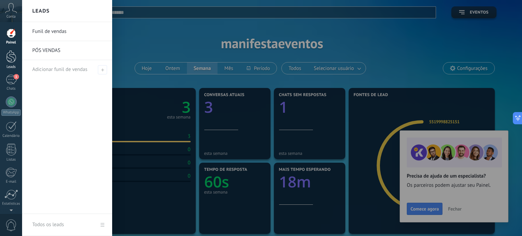
click at [10, 59] on div at bounding box center [11, 56] width 10 height 13
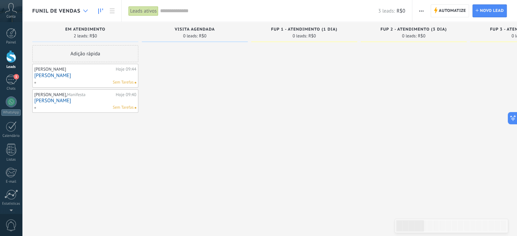
click at [88, 8] on div at bounding box center [85, 10] width 11 height 13
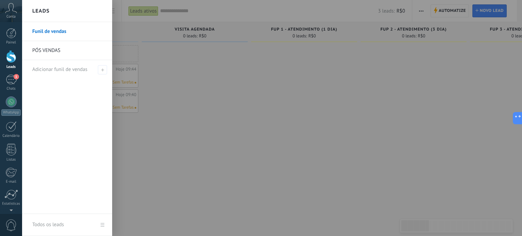
click at [42, 11] on h2 "Leads" at bounding box center [40, 10] width 17 height 21
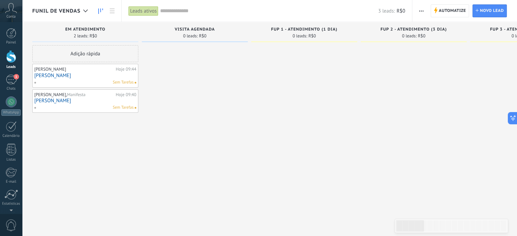
click at [59, 12] on span "Funil de vendas" at bounding box center [56, 11] width 48 height 6
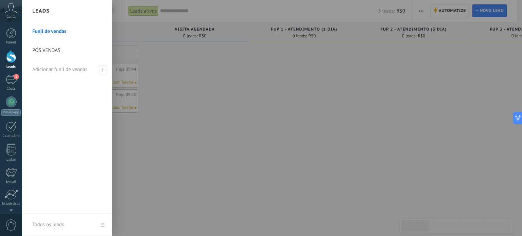
click at [56, 50] on link "PÓS VENDAS" at bounding box center [68, 50] width 73 height 19
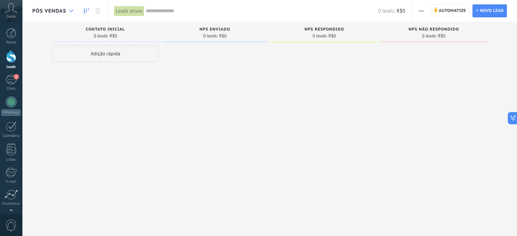
click at [72, 7] on div at bounding box center [71, 10] width 11 height 13
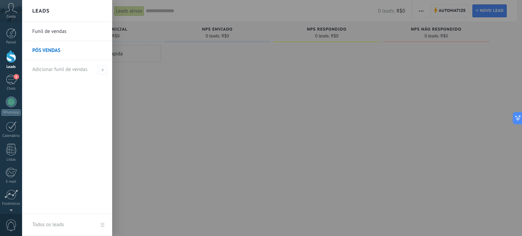
click at [49, 32] on link "Funil de vendas" at bounding box center [68, 31] width 73 height 19
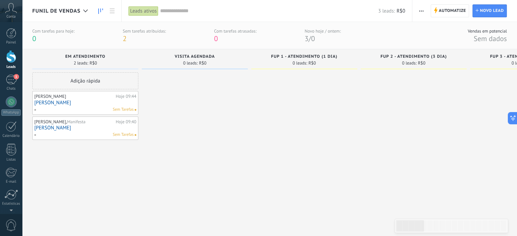
click at [151, 36] on div "Sem tarefas atribuídas: 2" at bounding box center [144, 35] width 43 height 15
click at [11, 79] on div "1" at bounding box center [11, 80] width 11 height 10
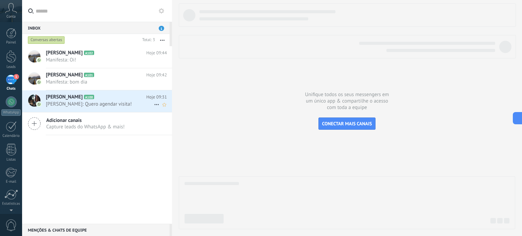
click at [95, 95] on h2 "Julia Martella A100" at bounding box center [96, 97] width 101 height 7
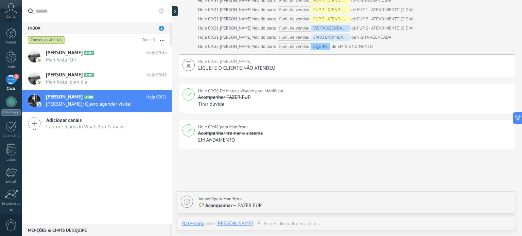
scroll to position [352, 0]
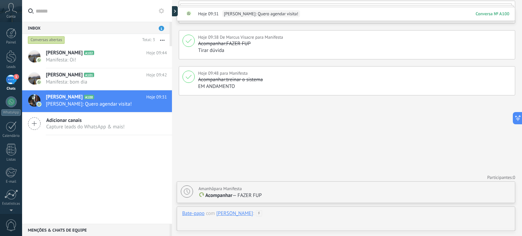
click at [348, 218] on div at bounding box center [346, 220] width 328 height 20
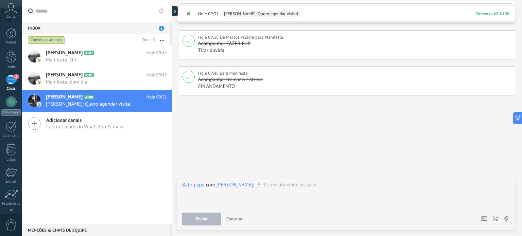
click at [76, 122] on span "Adicionar canais" at bounding box center [85, 120] width 78 height 6
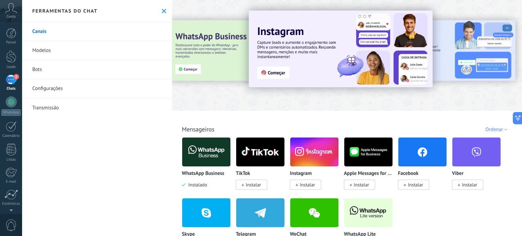
click at [163, 9] on use at bounding box center [164, 11] width 4 height 4
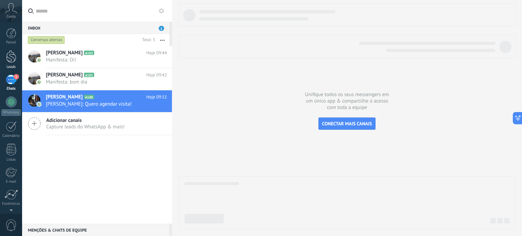
click at [12, 58] on div at bounding box center [11, 56] width 10 height 13
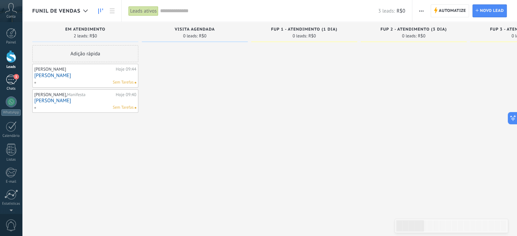
click at [15, 78] on span "1" at bounding box center [16, 76] width 5 height 5
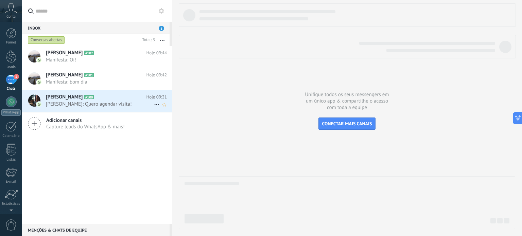
click at [109, 104] on span "[PERSON_NAME]: Quero agendar visita!" at bounding box center [100, 104] width 108 height 6
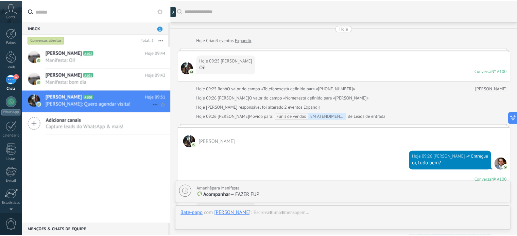
scroll to position [149, 0]
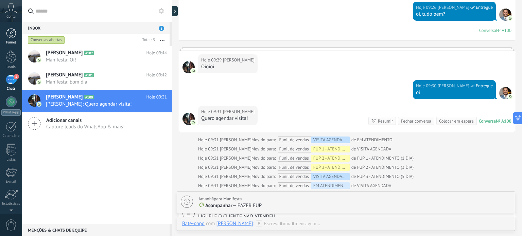
click at [13, 33] on div at bounding box center [11, 33] width 10 height 10
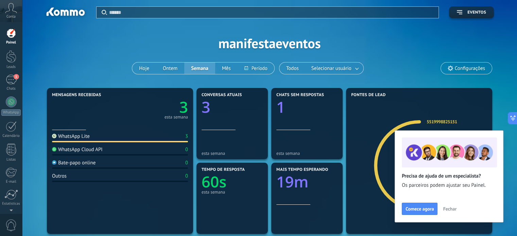
click at [451, 211] on span "Fechar" at bounding box center [450, 209] width 14 height 5
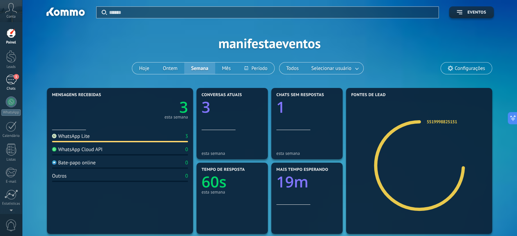
click at [5, 81] on link "1 Chats" at bounding box center [11, 83] width 22 height 16
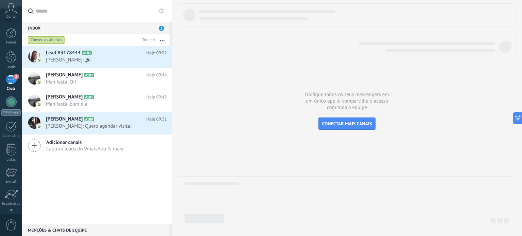
click at [14, 78] on span "2" at bounding box center [16, 76] width 5 height 5
click at [66, 54] on span "Lead #3178444" at bounding box center [63, 53] width 35 height 7
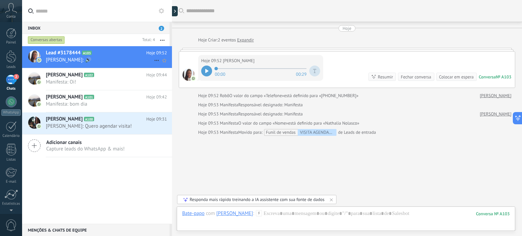
scroll to position [18, 0]
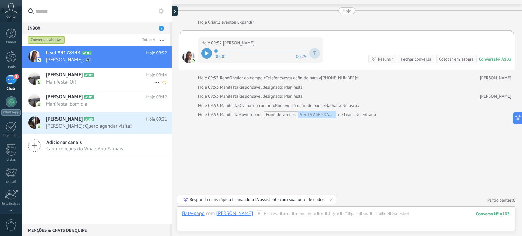
click at [82, 75] on span "[PERSON_NAME]" at bounding box center [64, 75] width 37 height 7
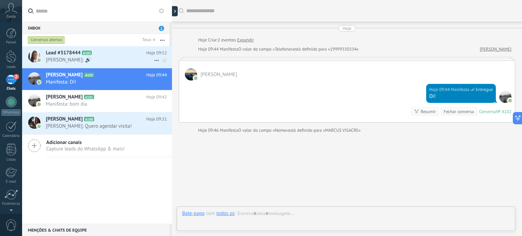
scroll to position [16, 0]
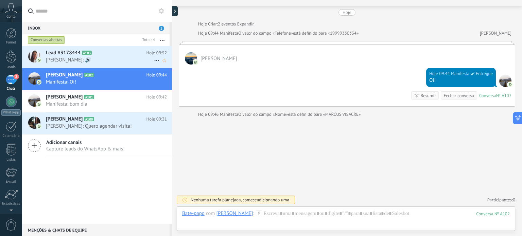
click at [85, 60] on span "Nathalia Nolasco: 🔊" at bounding box center [100, 60] width 108 height 6
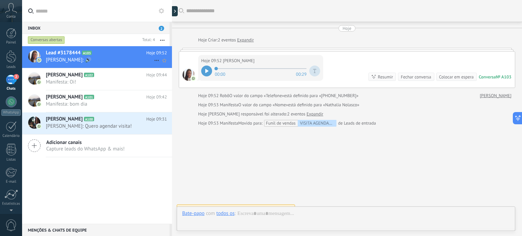
scroll to position [8, 0]
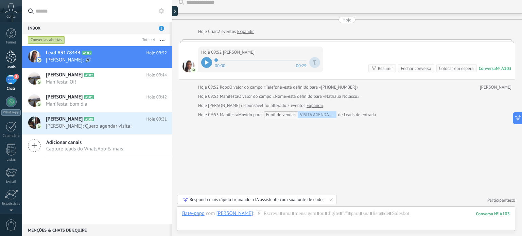
click at [11, 56] on div at bounding box center [11, 56] width 10 height 13
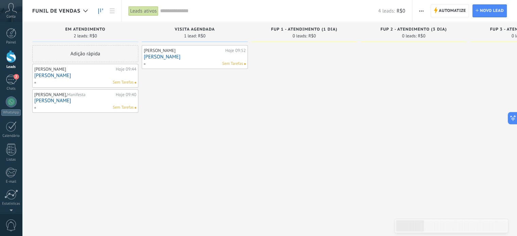
click at [225, 107] on div "Nathalia Nolasco Hoje 09:52 Nathalia Nolasco Sem Tarefas" at bounding box center [195, 118] width 106 height 147
click at [11, 83] on div "2" at bounding box center [11, 80] width 11 height 10
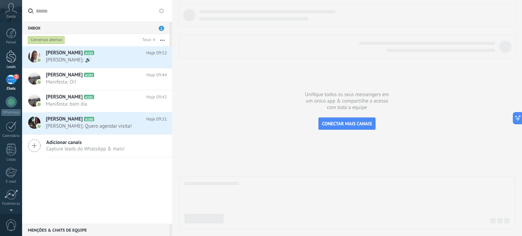
click at [11, 62] on div at bounding box center [11, 56] width 10 height 13
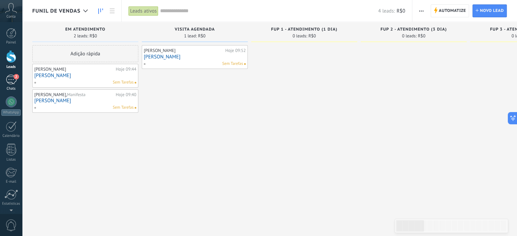
click at [13, 85] on link "2 Chats" at bounding box center [11, 83] width 22 height 16
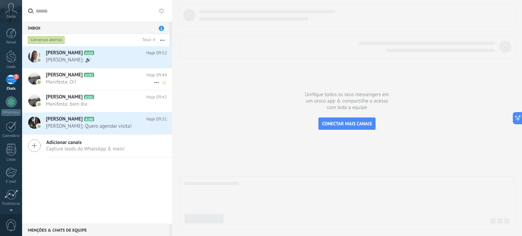
click at [109, 81] on span "Manifesta: Oi!" at bounding box center [100, 82] width 108 height 6
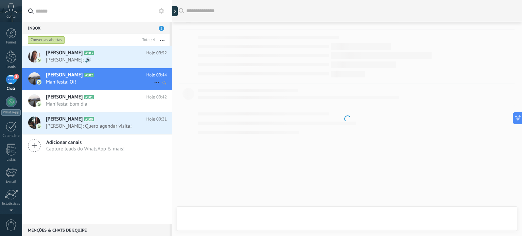
scroll to position [16, 0]
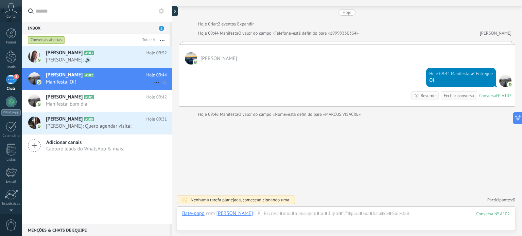
click at [105, 80] on span "Manifesta: Oi!" at bounding box center [100, 82] width 108 height 6
click at [154, 82] on use at bounding box center [156, 82] width 4 height 1
click at [110, 74] on div at bounding box center [261, 118] width 522 height 236
click at [81, 80] on span "Manifesta: Oi!" at bounding box center [100, 82] width 108 height 6
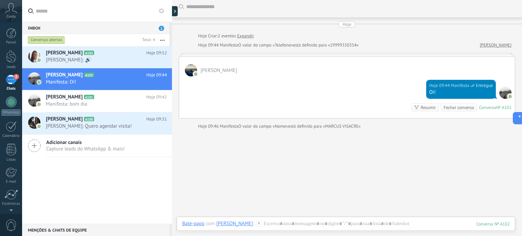
scroll to position [0, 0]
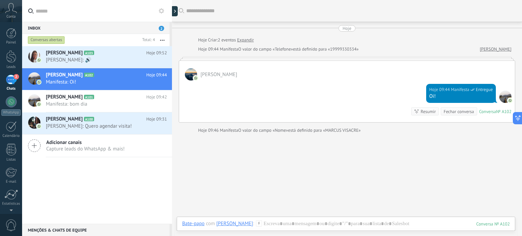
click at [172, 10] on div at bounding box center [172, 118] width 0 height 236
click at [177, 10] on icon at bounding box center [178, 11] width 2 height 3
type textarea "**********"
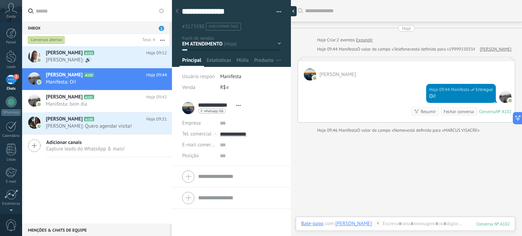
scroll to position [10, 0]
click at [0, 0] on div "EM ATENDIMENTO VISITA AGENDADA FUP 1 - ATENDIMENTO (1 DIA) FUP 2 - ATENDIMENTO …" at bounding box center [0, 0] width 0 height 0
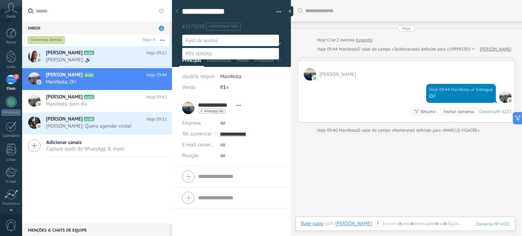
click at [10, 49] on div "Painel Leads 2 Chats WhatsApp Clientes" at bounding box center [11, 144] width 22 height 232
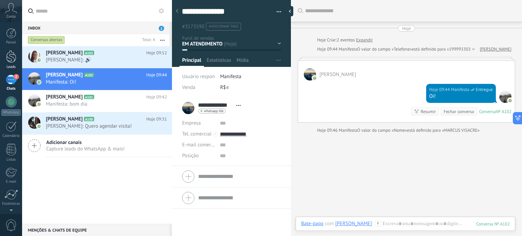
click at [15, 64] on link "Leads" at bounding box center [11, 59] width 22 height 19
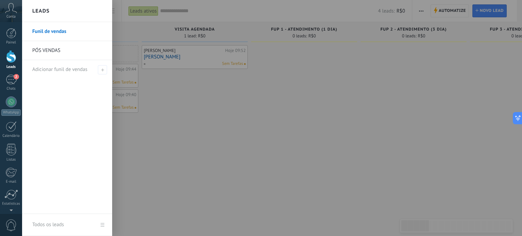
click at [8, 59] on div at bounding box center [11, 56] width 10 height 13
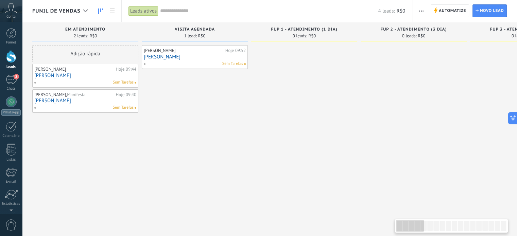
click at [137, 12] on div "Leads ativos" at bounding box center [143, 11] width 30 height 10
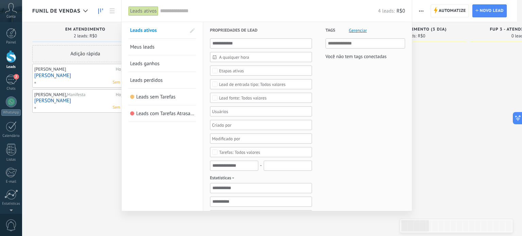
click at [331, 31] on span "Tags" at bounding box center [330, 30] width 10 height 17
click at [330, 28] on span "Tags" at bounding box center [330, 30] width 10 height 17
click at [355, 30] on span "Gerenciar" at bounding box center [358, 30] width 18 height 4
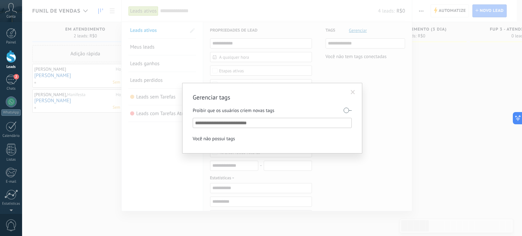
click at [349, 92] on span at bounding box center [352, 93] width 11 height 12
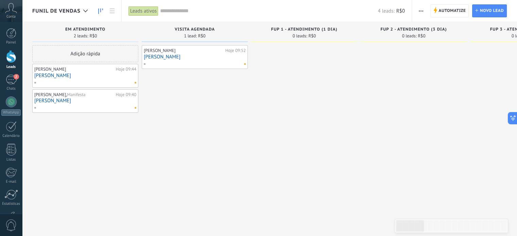
click at [138, 9] on div "Leads ativos" at bounding box center [143, 11] width 30 height 10
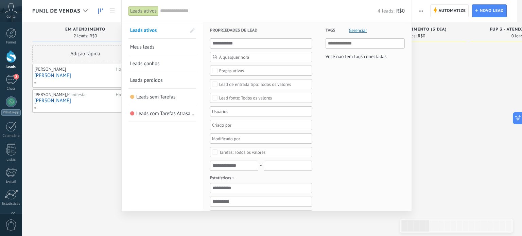
click at [330, 32] on span "Tags" at bounding box center [330, 30] width 10 height 17
click at [360, 28] on span "Gerenciar" at bounding box center [358, 30] width 18 height 4
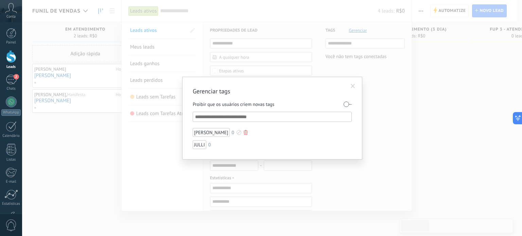
click at [201, 134] on div "JULIA" at bounding box center [211, 132] width 37 height 9
click at [198, 127] on div "Proibir que os usuários criem novas tags JULIA 0 JULLI 0" at bounding box center [272, 123] width 159 height 51
click at [201, 130] on div "JULIA" at bounding box center [211, 132] width 37 height 9
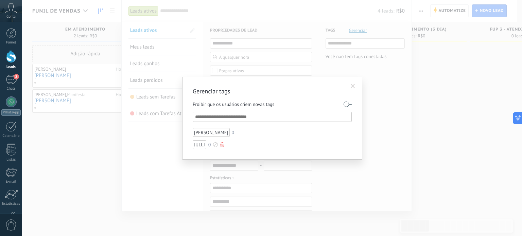
click at [214, 142] on div at bounding box center [215, 144] width 5 height 5
click at [353, 84] on div at bounding box center [261, 118] width 522 height 236
click at [352, 85] on span at bounding box center [353, 86] width 4 height 5
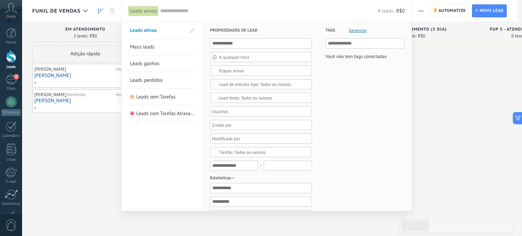
click at [451, 90] on div at bounding box center [261, 118] width 522 height 236
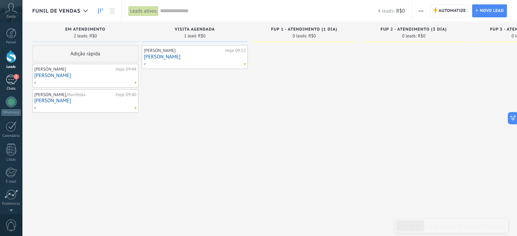
click at [10, 78] on div "2" at bounding box center [11, 80] width 11 height 10
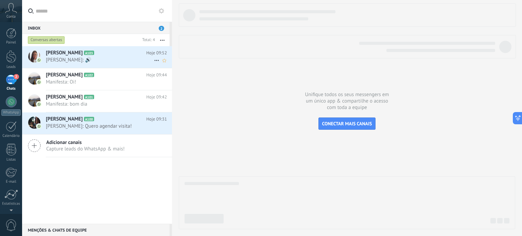
click at [70, 58] on span "[PERSON_NAME]: 🔊" at bounding box center [100, 60] width 108 height 6
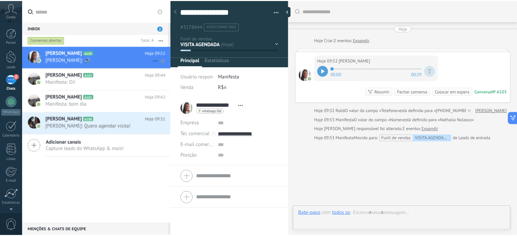
scroll to position [23, 0]
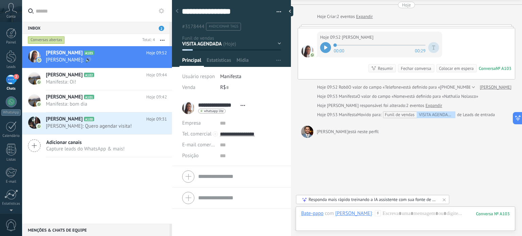
click at [390, 147] on div "Buscar Carregar mais Hoje Hoje Criar: 2 eventos Expandir Hoje 09:52 Nathalia No…" at bounding box center [406, 114] width 231 height 274
click at [13, 57] on div at bounding box center [11, 56] width 10 height 13
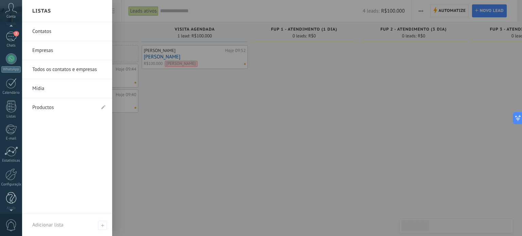
scroll to position [46, 0]
click at [11, 176] on div at bounding box center [11, 171] width 12 height 12
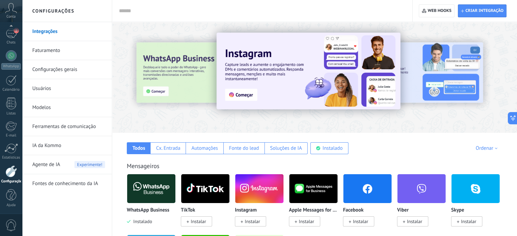
click at [47, 103] on link "Modelos" at bounding box center [68, 107] width 73 height 19
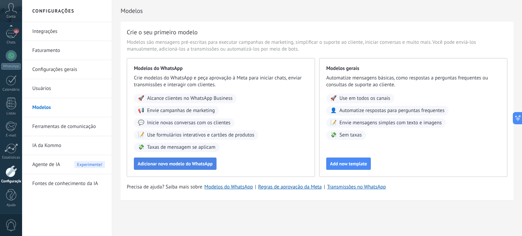
click at [182, 163] on span "Adicionar novo modelo do WhatsApp" at bounding box center [175, 163] width 75 height 5
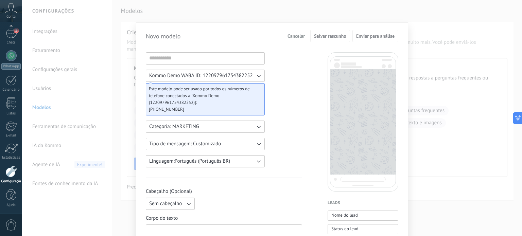
click at [298, 34] on span "Cancelar" at bounding box center [295, 36] width 17 height 5
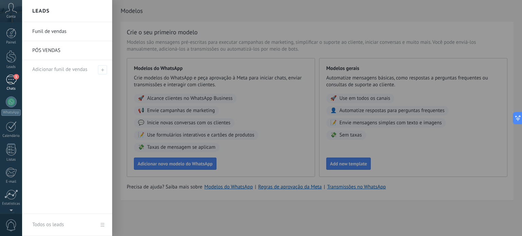
click at [11, 77] on div "1" at bounding box center [11, 80] width 11 height 10
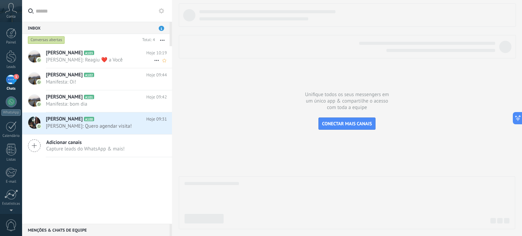
click at [87, 60] on span "[PERSON_NAME]: Reagiu ❤️ a Você" at bounding box center [100, 60] width 108 height 6
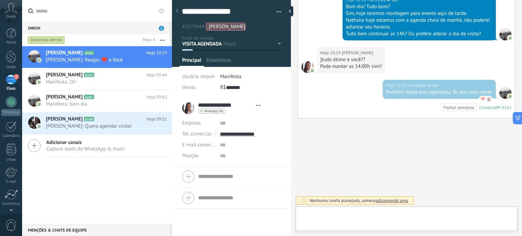
scroll to position [10, 0]
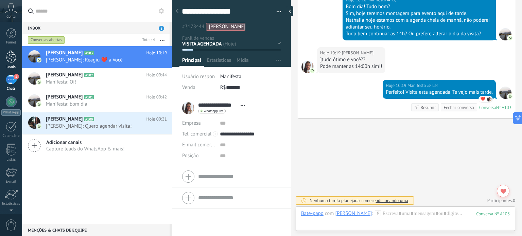
click at [12, 60] on div at bounding box center [11, 56] width 10 height 13
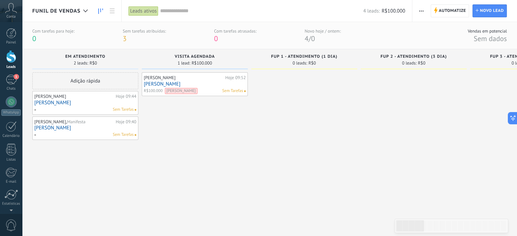
click at [156, 92] on span "R$100.000" at bounding box center [153, 91] width 19 height 6
click at [157, 78] on div "[PERSON_NAME]" at bounding box center [184, 77] width 80 height 5
click at [157, 87] on div "[PERSON_NAME] 09:52 [PERSON_NAME] R$100.000 [PERSON_NAME]" at bounding box center [195, 84] width 102 height 20
click at [168, 81] on link "[PERSON_NAME]" at bounding box center [195, 84] width 102 height 6
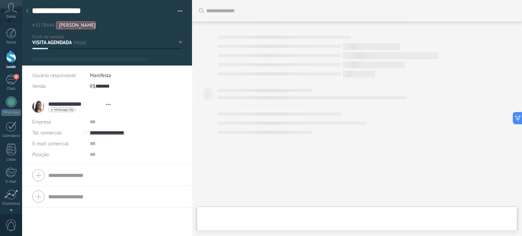
type textarea "**********"
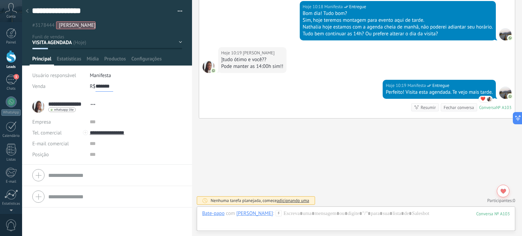
click at [104, 85] on input "*******" at bounding box center [104, 86] width 18 height 11
drag, startPoint x: 113, startPoint y: 85, endPoint x: 100, endPoint y: 85, distance: 13.9
click at [100, 85] on div "R$ ******* 100.000" at bounding box center [136, 86] width 92 height 11
click at [100, 85] on input "*******" at bounding box center [104, 86] width 18 height 11
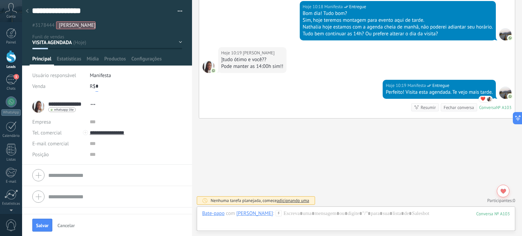
type input "*"
drag, startPoint x: 159, startPoint y: 36, endPoint x: 153, endPoint y: 46, distance: 11.6
click at [0, 0] on div "EM ATENDIMENTO VISITA AGENDADA FUP 1 - ATENDIMENTO (1 DIA) FUP 2 - ATENDIMENTO …" at bounding box center [0, 0] width 0 height 0
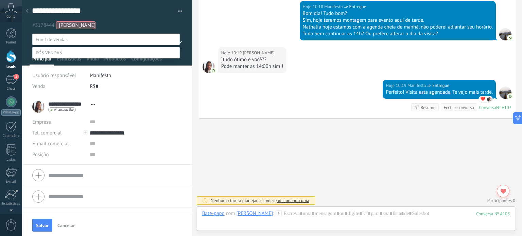
click at [185, 58] on div at bounding box center [272, 118] width 500 height 236
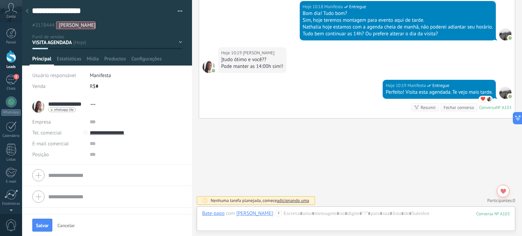
click at [172, 82] on div "R$ * 0" at bounding box center [136, 86] width 92 height 11
click at [167, 122] on input "text" at bounding box center [136, 122] width 92 height 11
click at [13, 81] on div "1" at bounding box center [11, 80] width 11 height 10
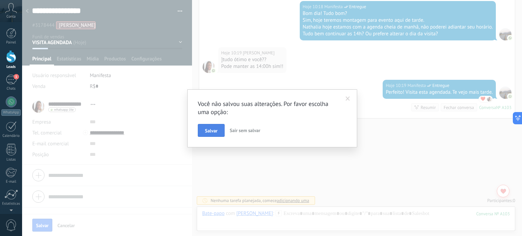
click at [213, 130] on span "Salvar" at bounding box center [211, 130] width 13 height 5
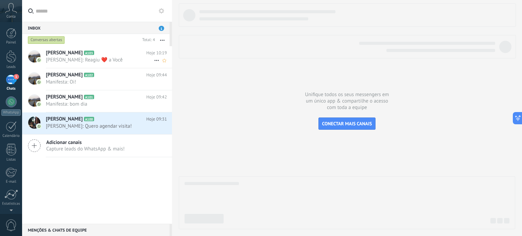
click at [80, 61] on span "[PERSON_NAME]: Reagiu ❤️ a Você" at bounding box center [100, 60] width 108 height 6
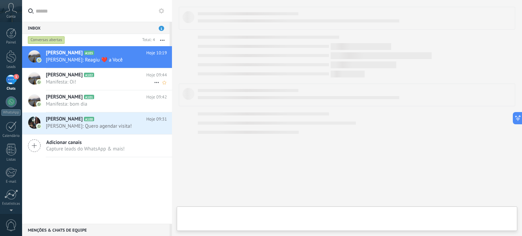
type textarea "**********"
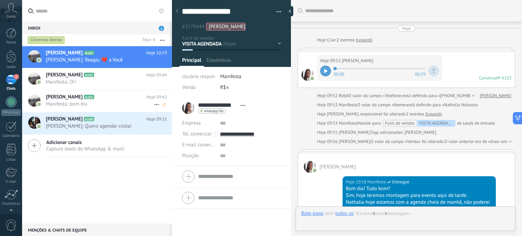
scroll to position [194, 0]
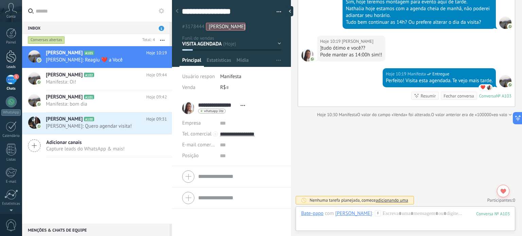
click at [13, 59] on div at bounding box center [11, 56] width 10 height 13
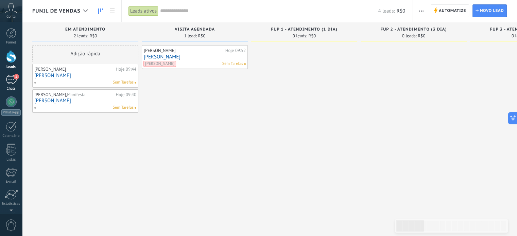
click at [12, 82] on div "1" at bounding box center [11, 80] width 11 height 10
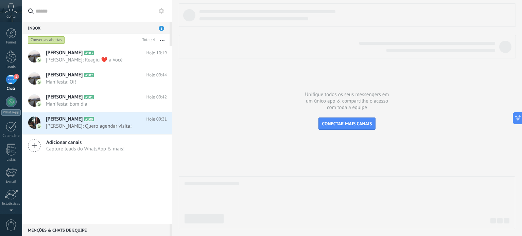
click at [11, 11] on icon at bounding box center [11, 8] width 12 height 10
click at [100, 123] on span "[PERSON_NAME]: Quero agendar visita!" at bounding box center [100, 126] width 108 height 6
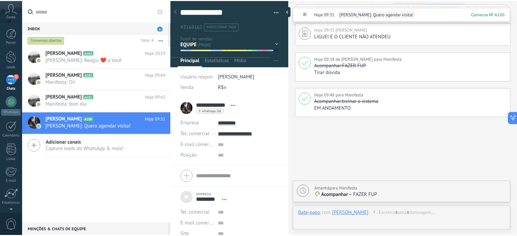
scroll to position [367, 0]
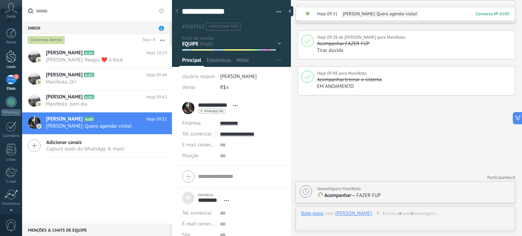
click at [15, 57] on div at bounding box center [11, 56] width 10 height 13
